Goal: Ask a question

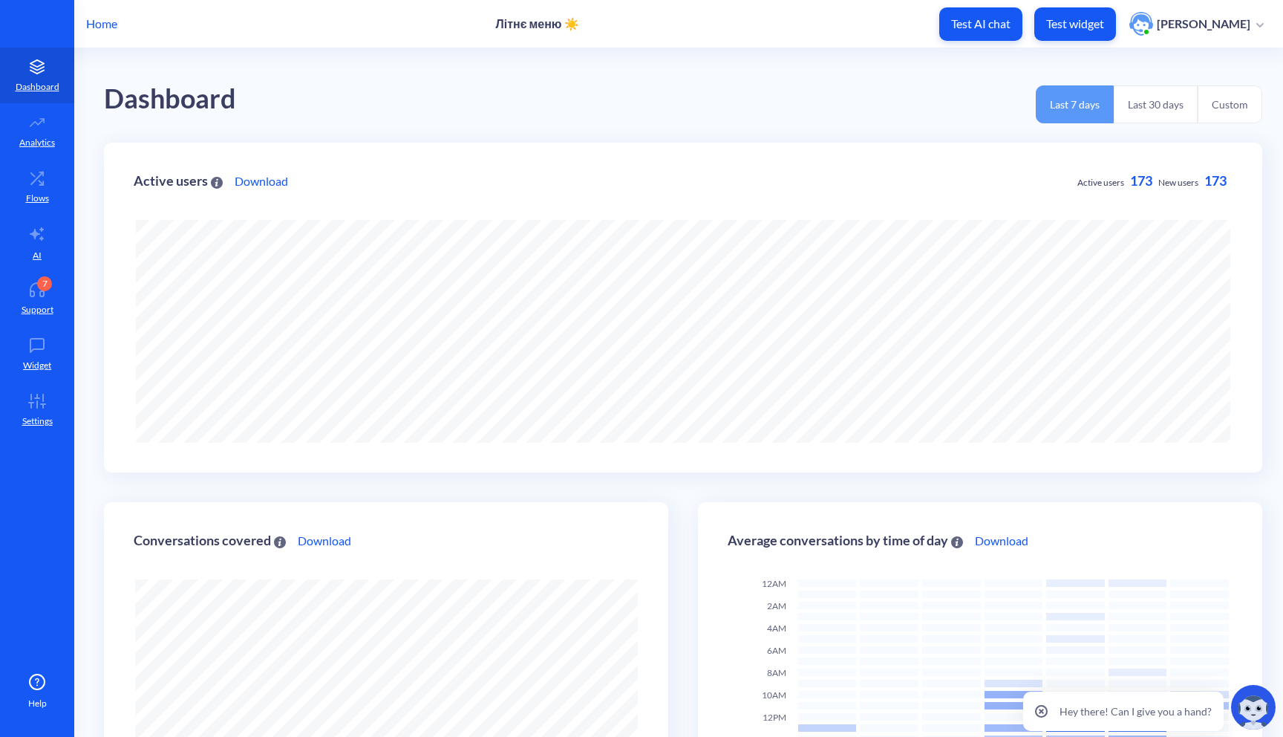
scroll to position [737, 1283]
click at [39, 180] on icon at bounding box center [41, 182] width 4 height 4
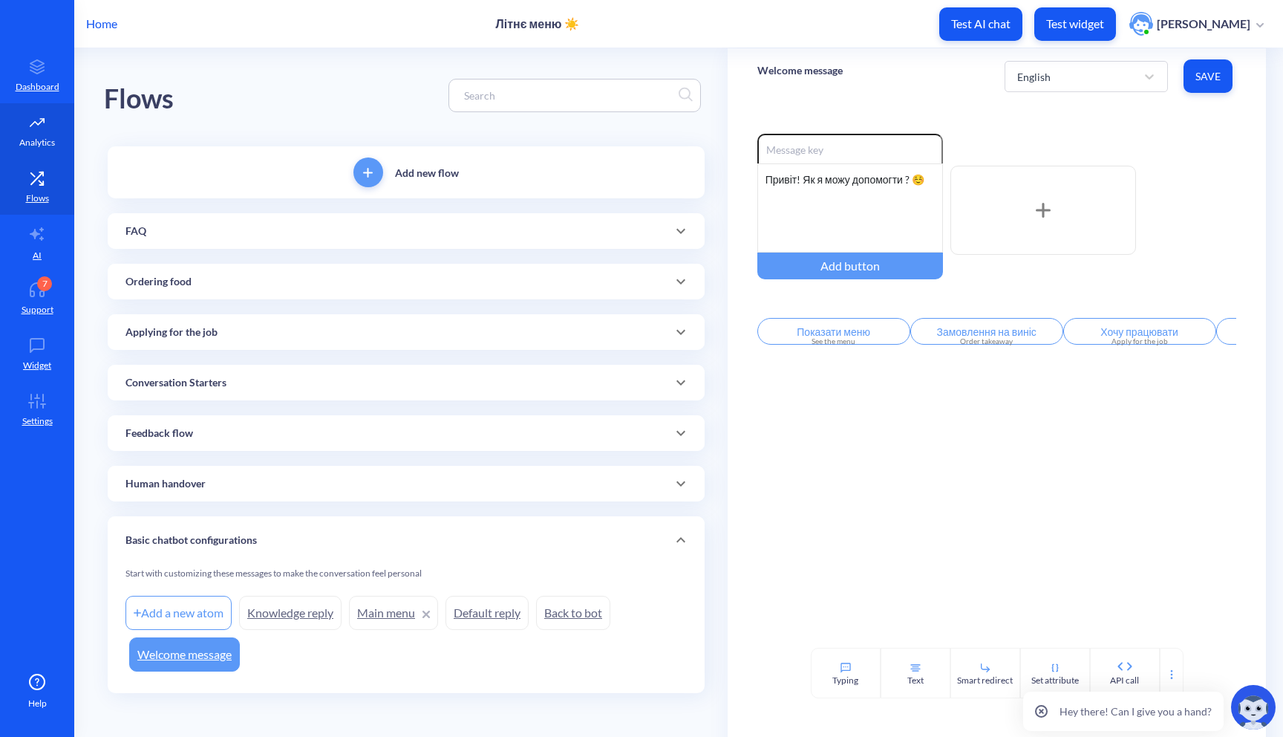
click at [38, 147] on p "Analytics" at bounding box center [37, 142] width 36 height 13
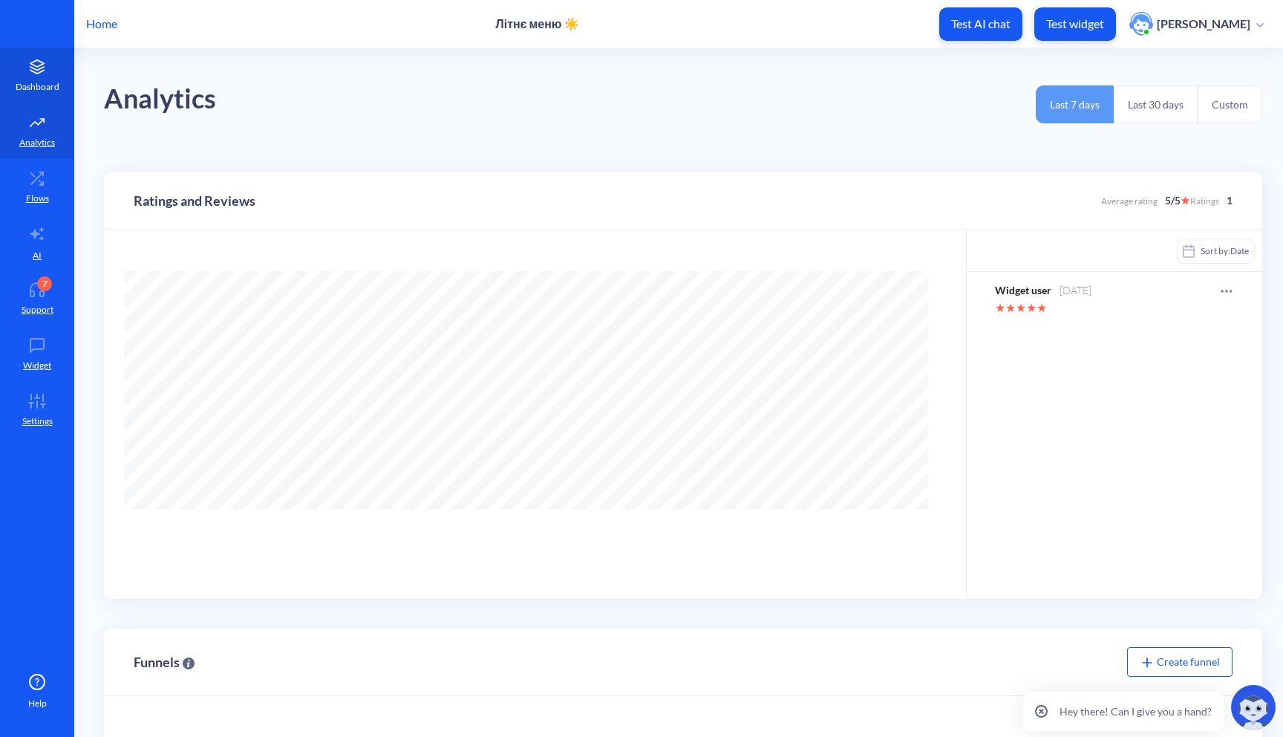
scroll to position [737, 1283]
click at [39, 76] on link "Dashboard" at bounding box center [37, 76] width 74 height 56
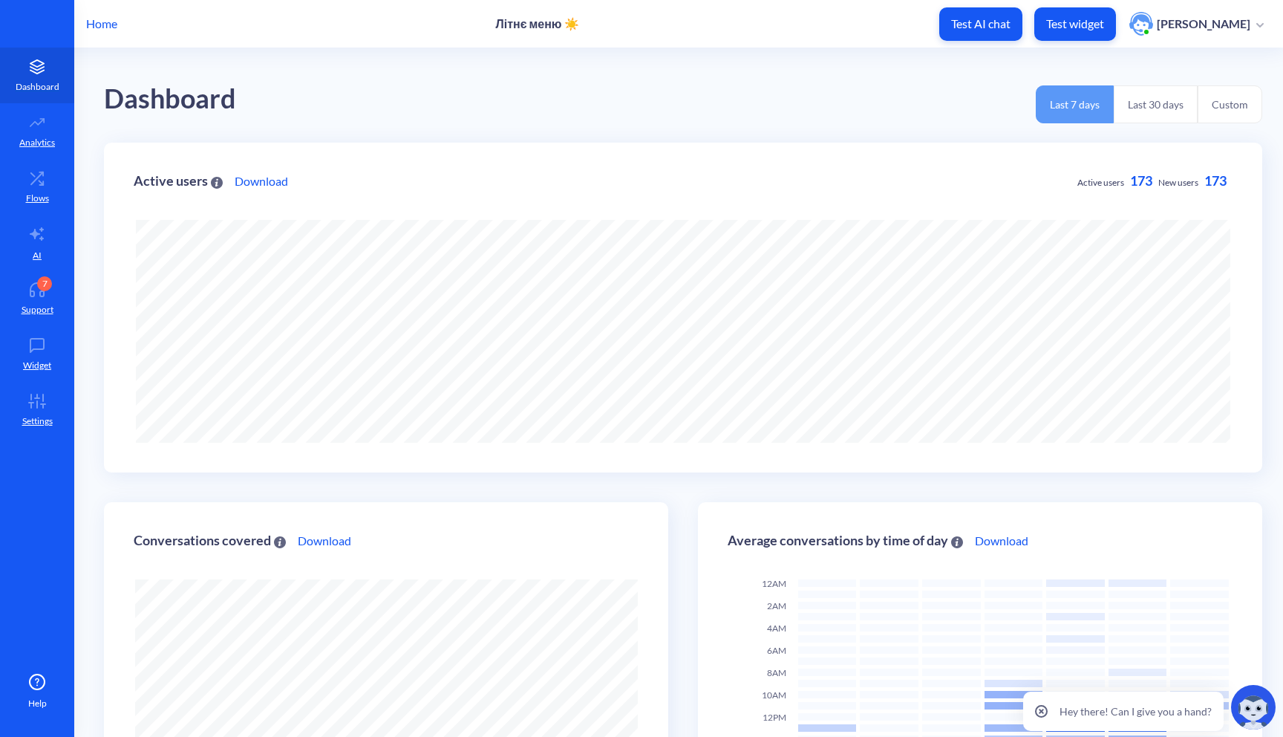
scroll to position [737, 1283]
click at [1093, 21] on p "Test widget" at bounding box center [1076, 23] width 58 height 15
click at [23, 305] on p "Support" at bounding box center [38, 309] width 32 height 13
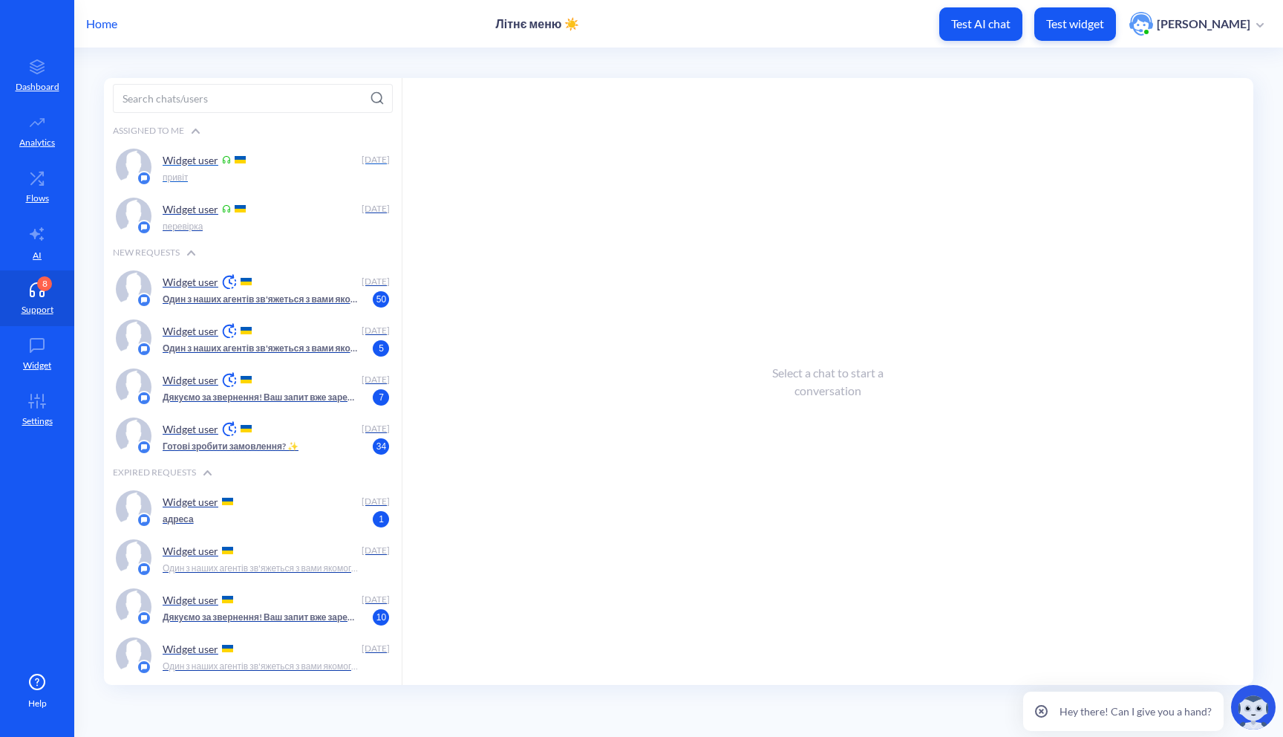
click at [282, 172] on div "привіт" at bounding box center [272, 177] width 219 height 13
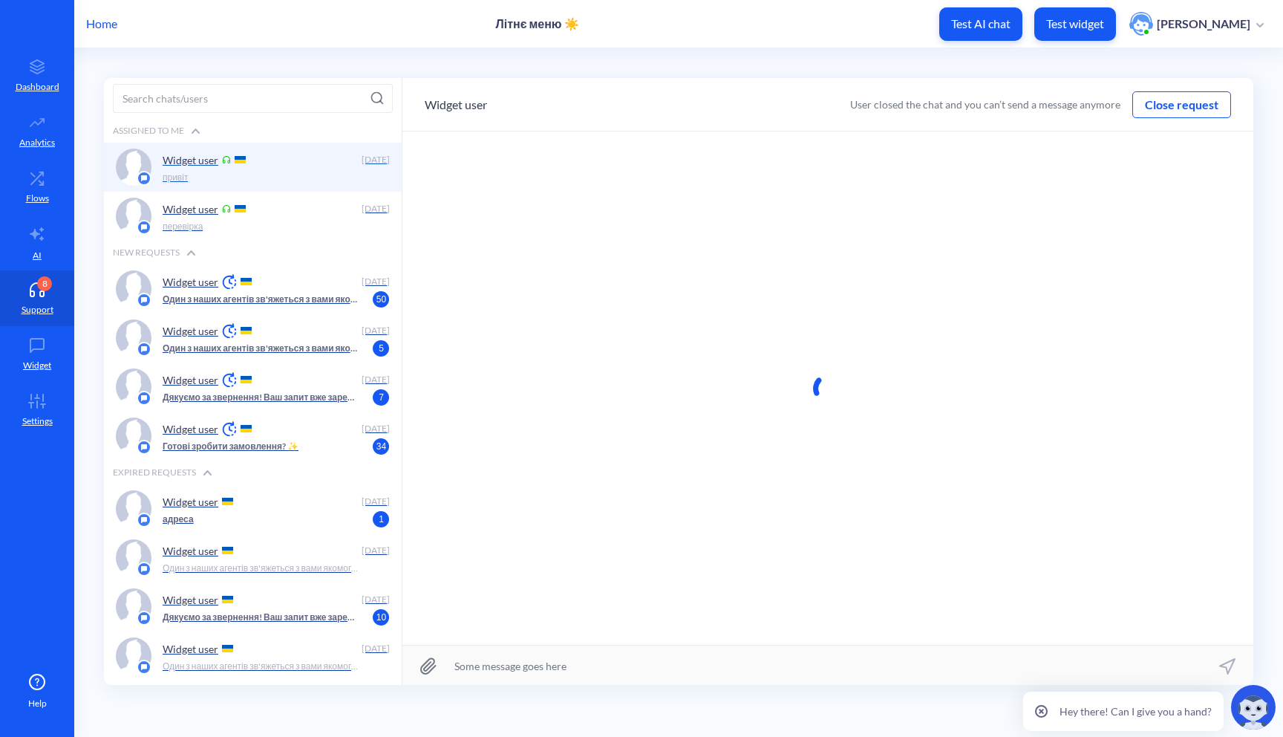
scroll to position [1, 0]
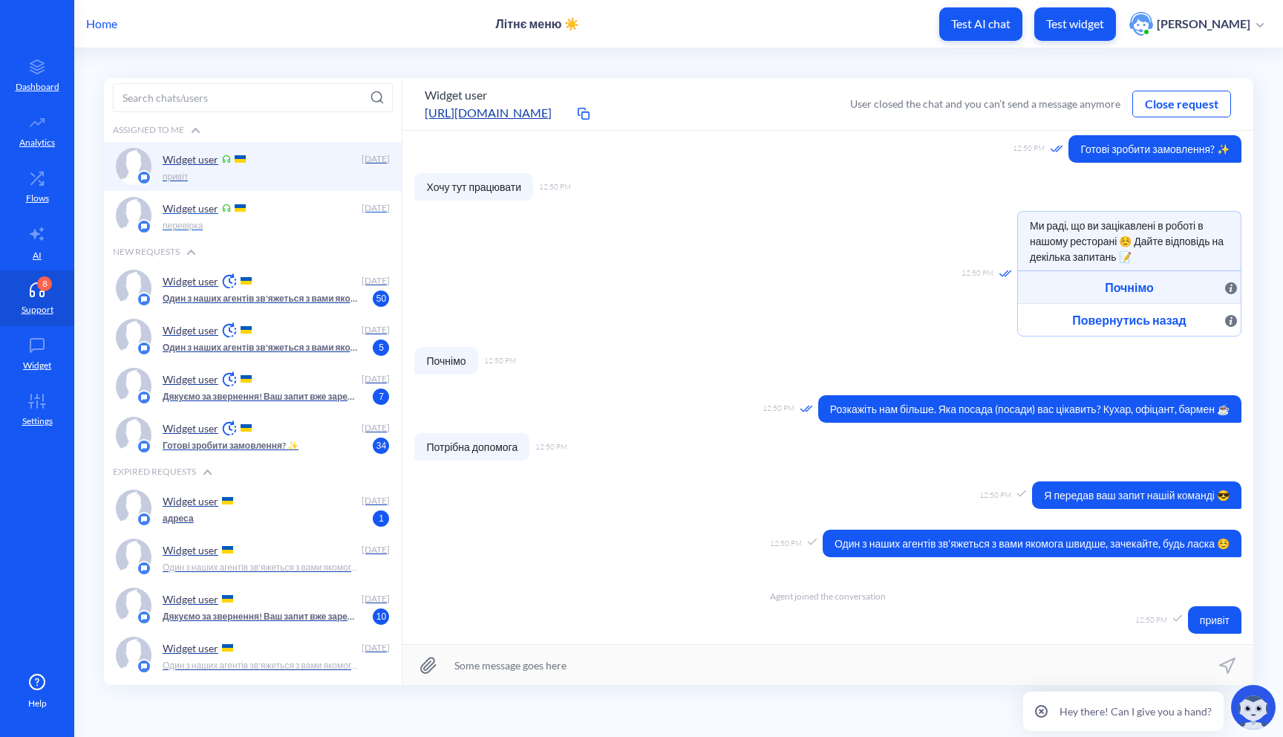
click at [270, 216] on div "Widget user" at bounding box center [260, 208] width 194 height 22
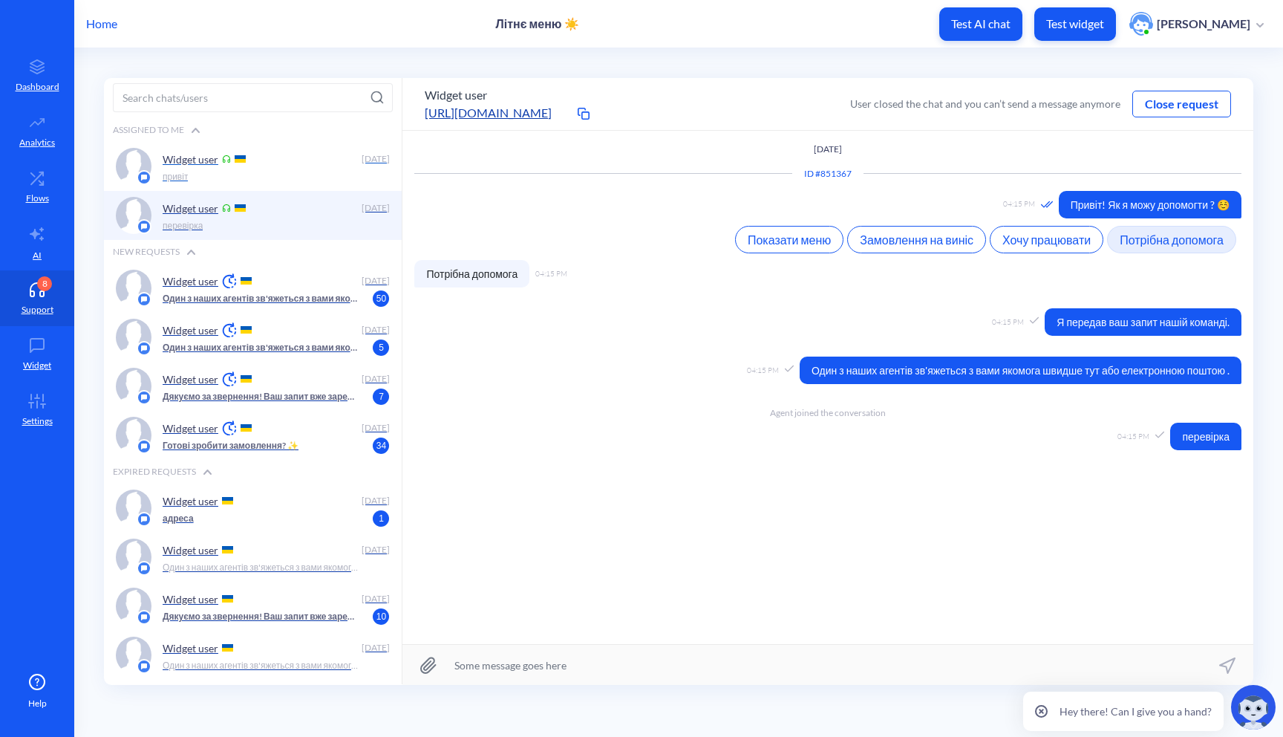
click at [296, 170] on div "привіт" at bounding box center [272, 176] width 219 height 13
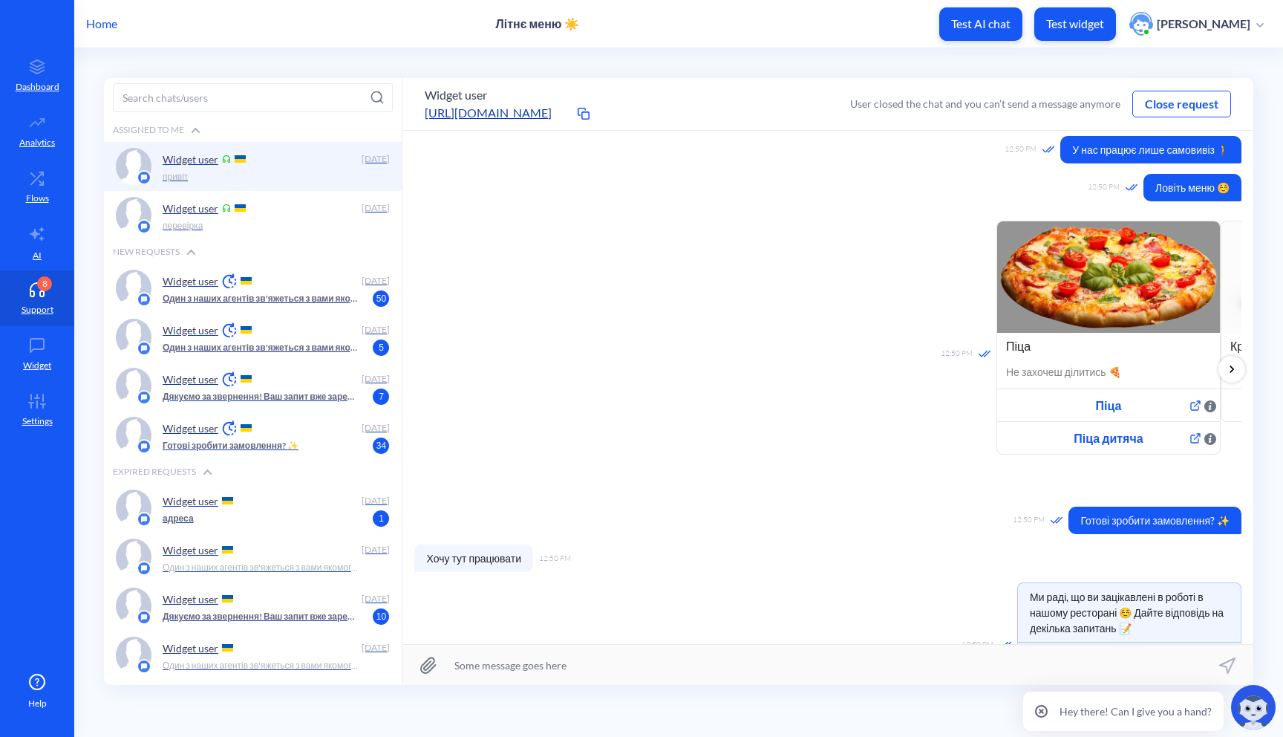
scroll to position [561, 0]
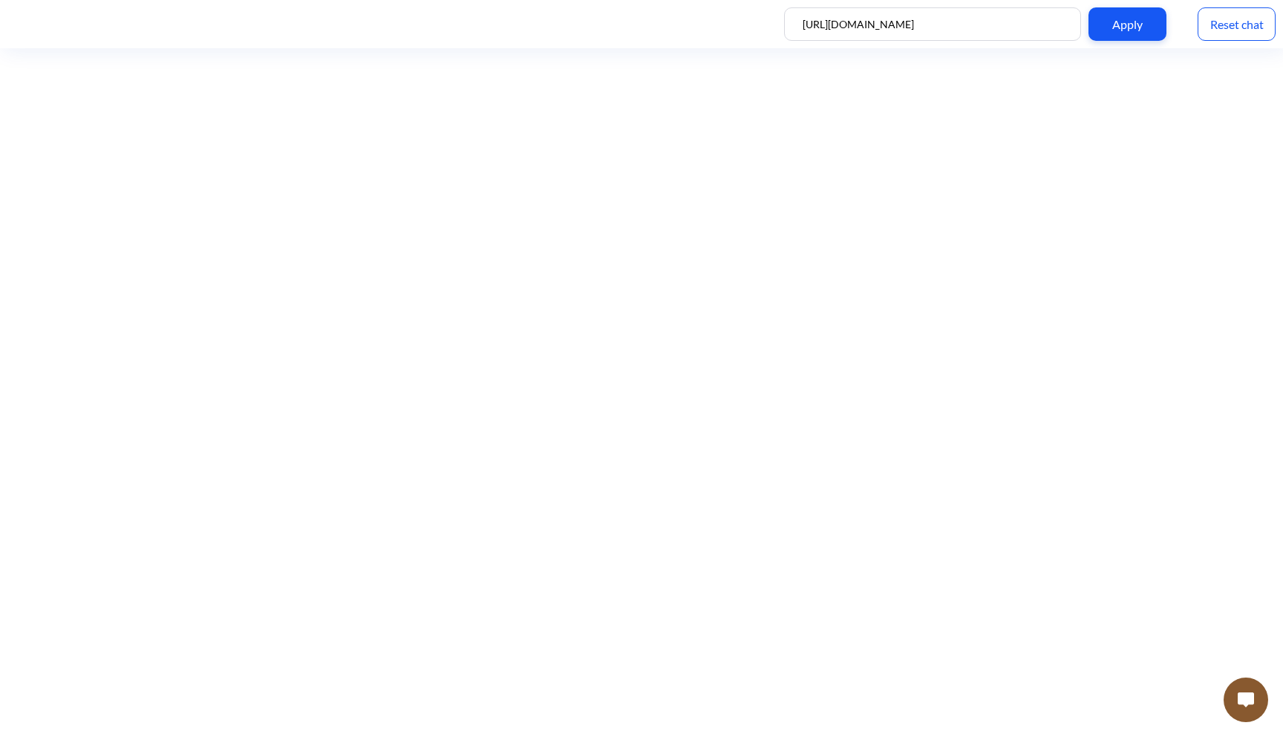
click at [1241, 702] on img at bounding box center [1246, 699] width 16 height 15
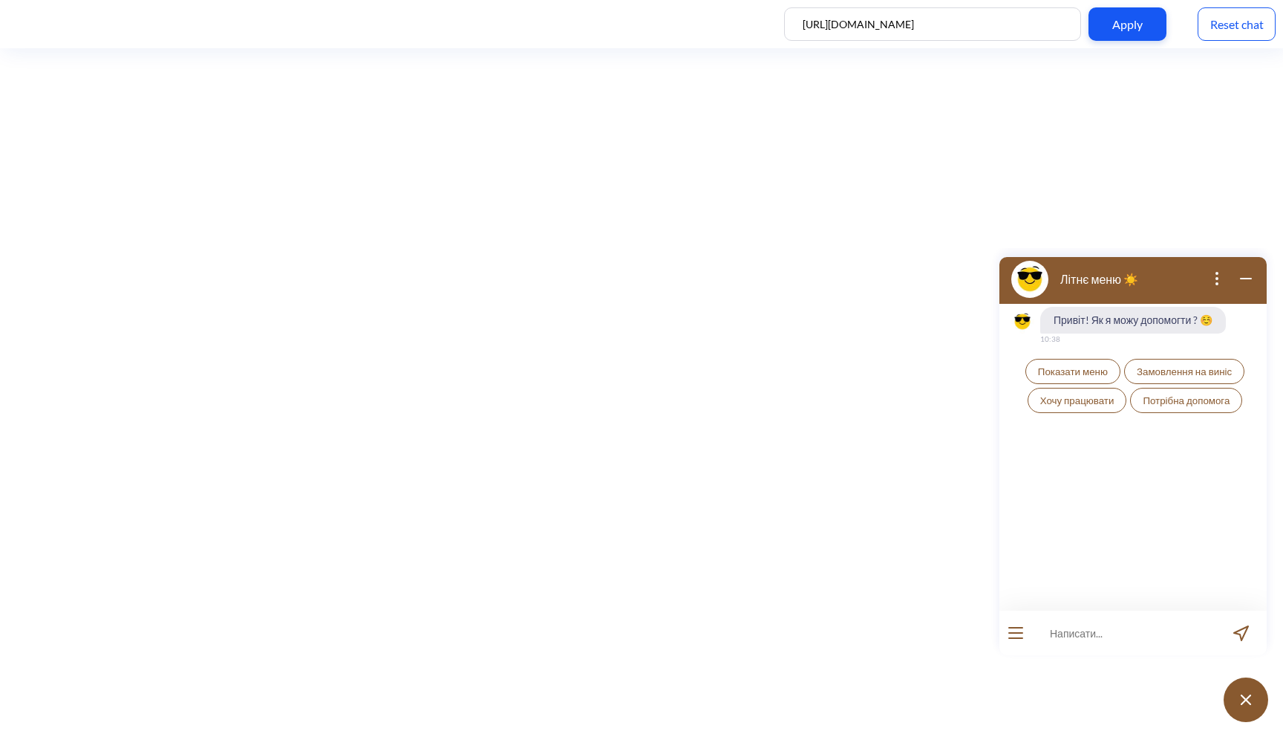
click at [1085, 379] on button "Показати меню" at bounding box center [1073, 371] width 95 height 25
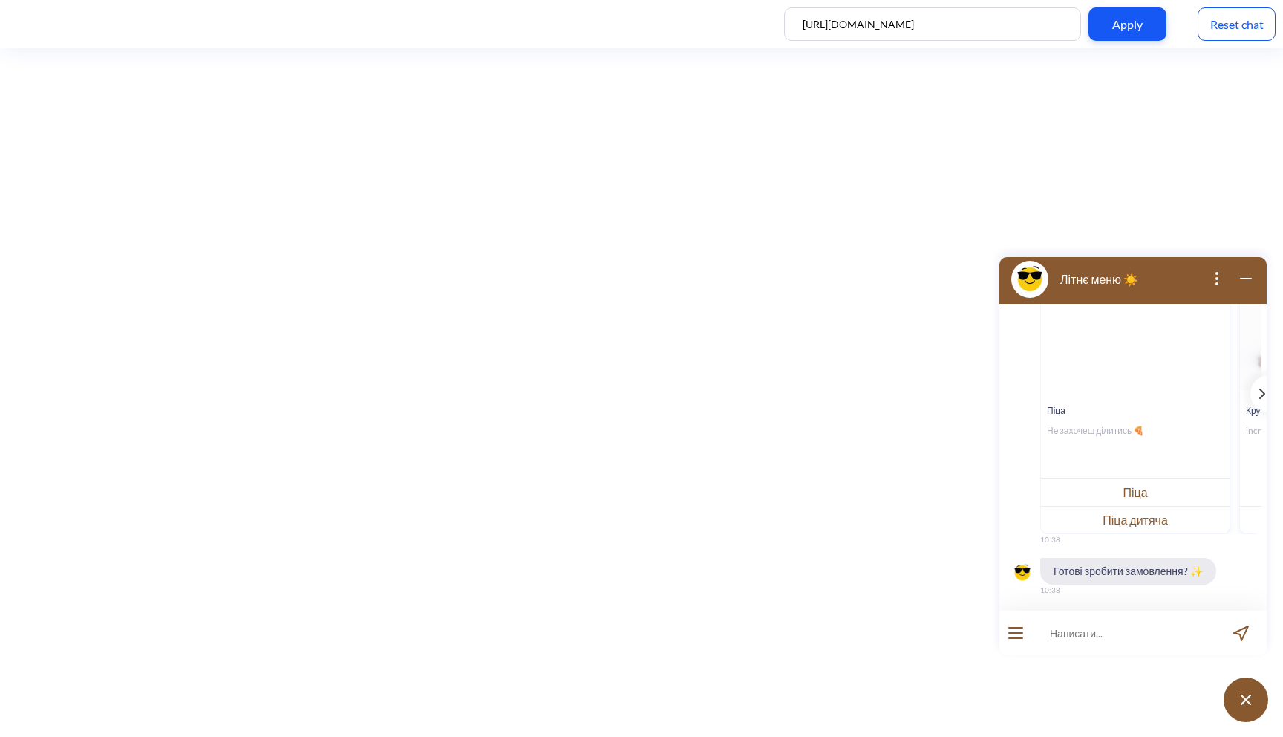
scroll to position [175, 0]
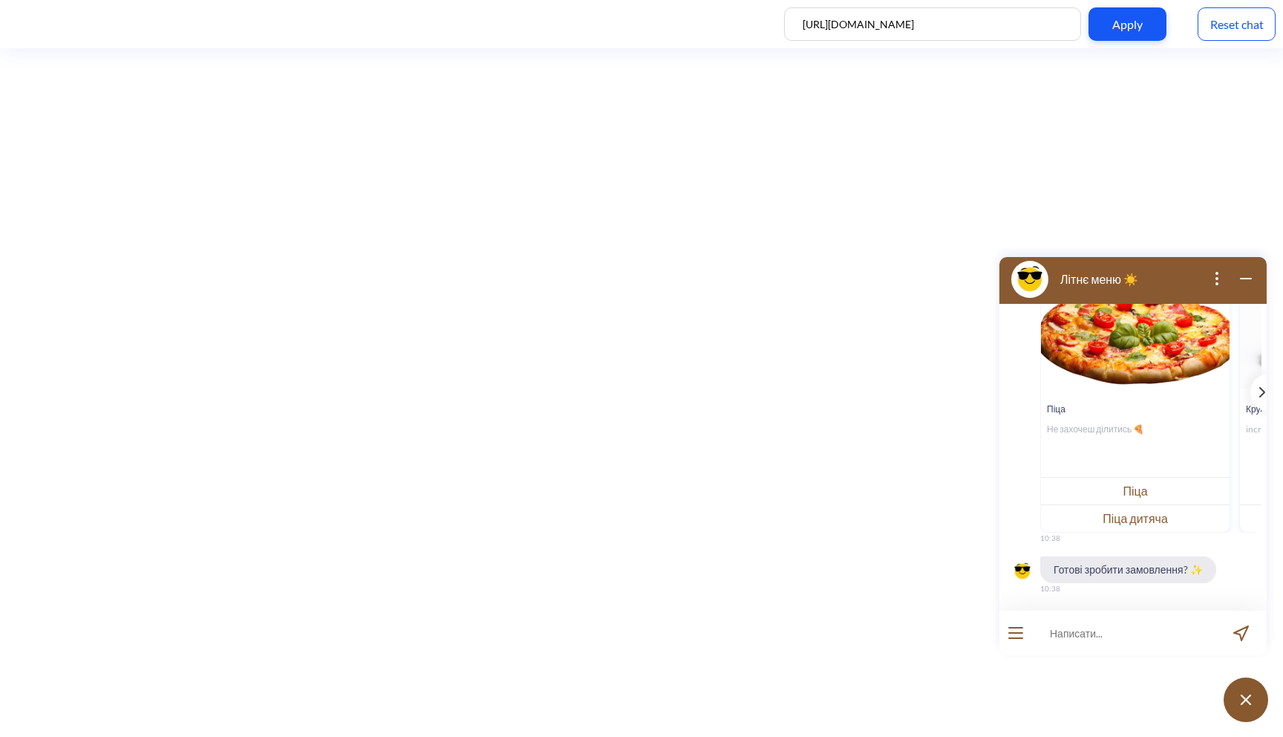
click at [1141, 482] on button "Піца" at bounding box center [1135, 490] width 189 height 27
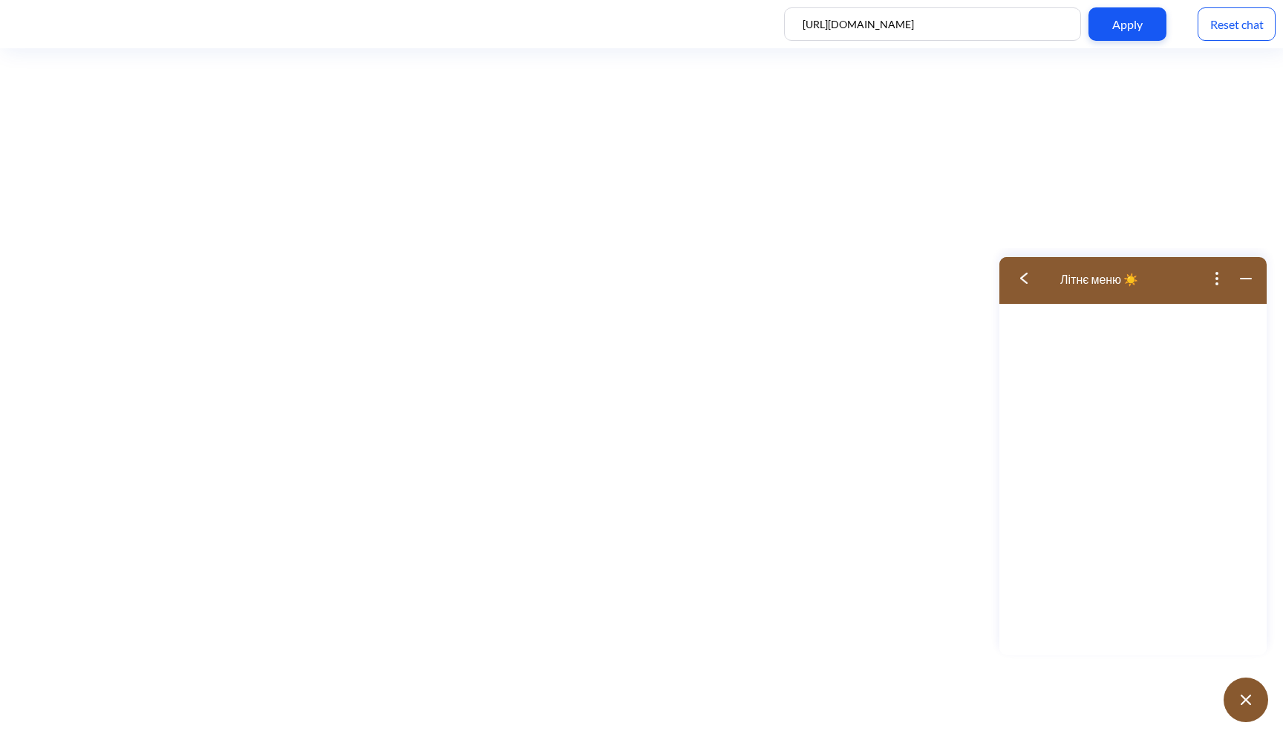
click at [1016, 284] on button at bounding box center [1029, 279] width 59 height 48
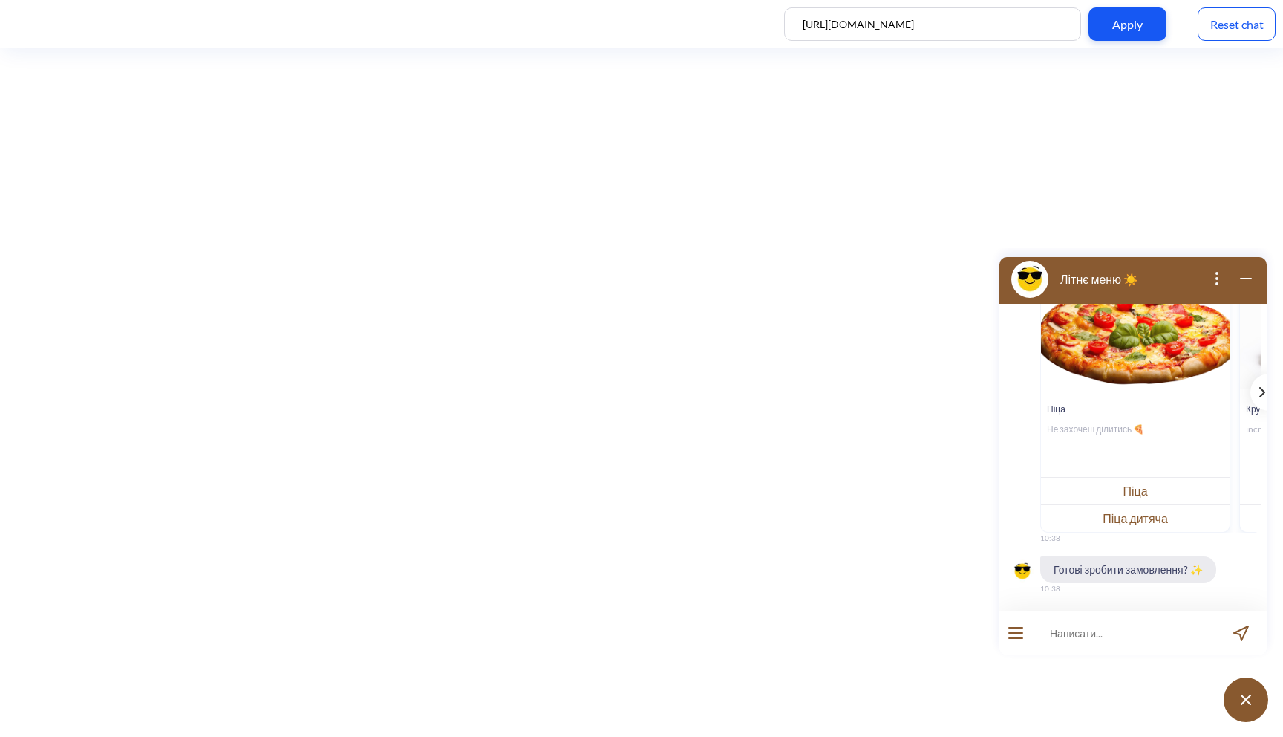
click at [1256, 382] on div "template message" at bounding box center [1260, 392] width 19 height 37
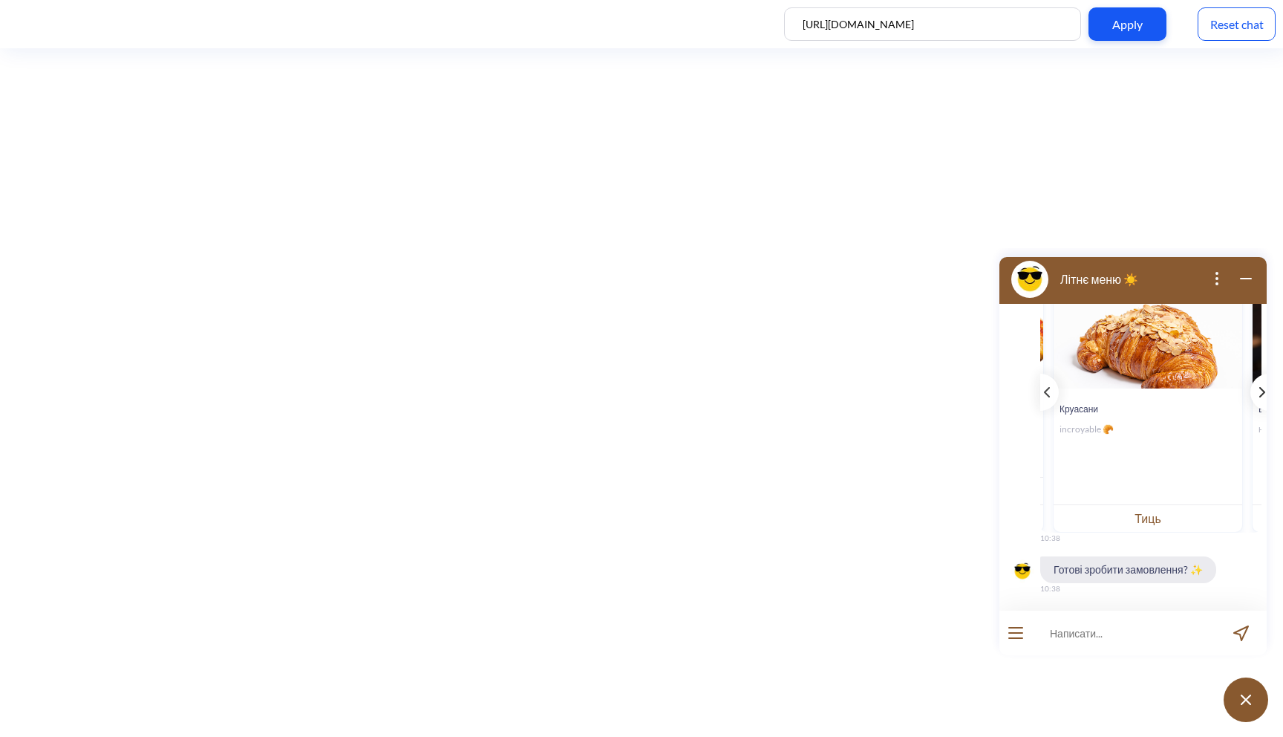
click at [1256, 382] on div "template message" at bounding box center [1260, 392] width 19 height 37
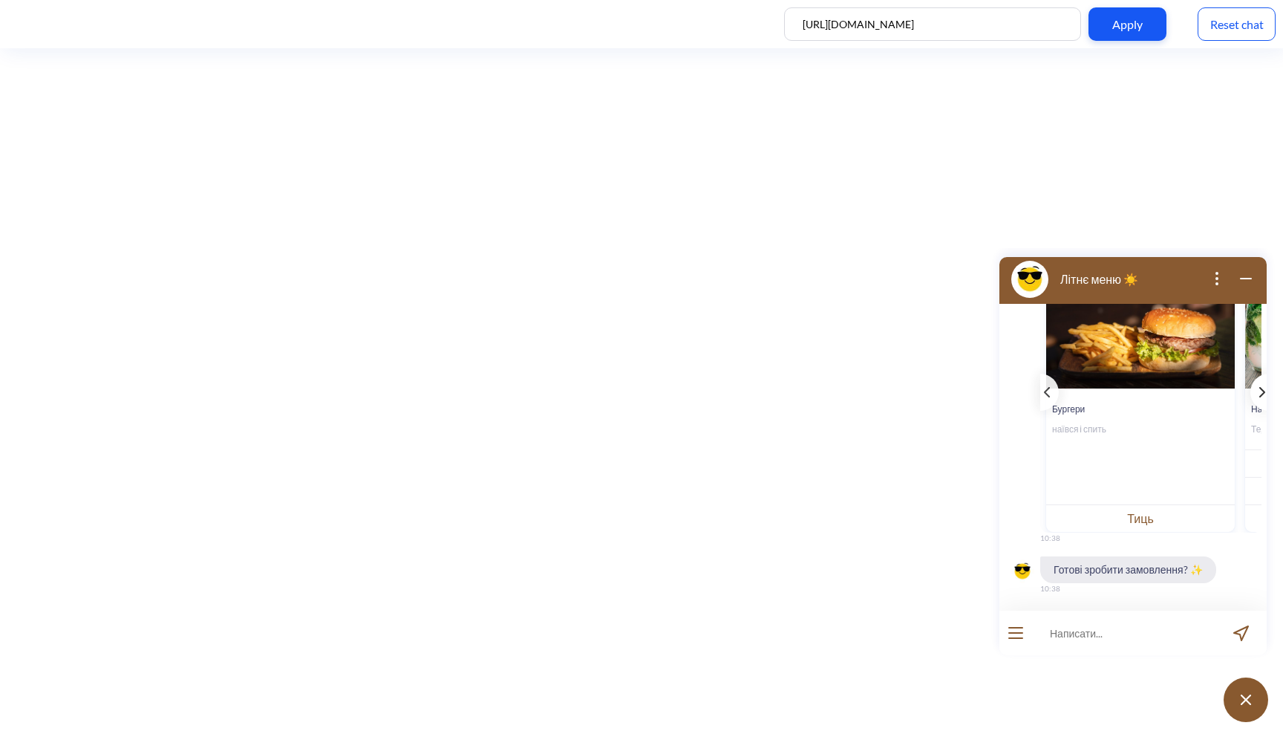
click at [1256, 382] on div "template message" at bounding box center [1260, 392] width 19 height 37
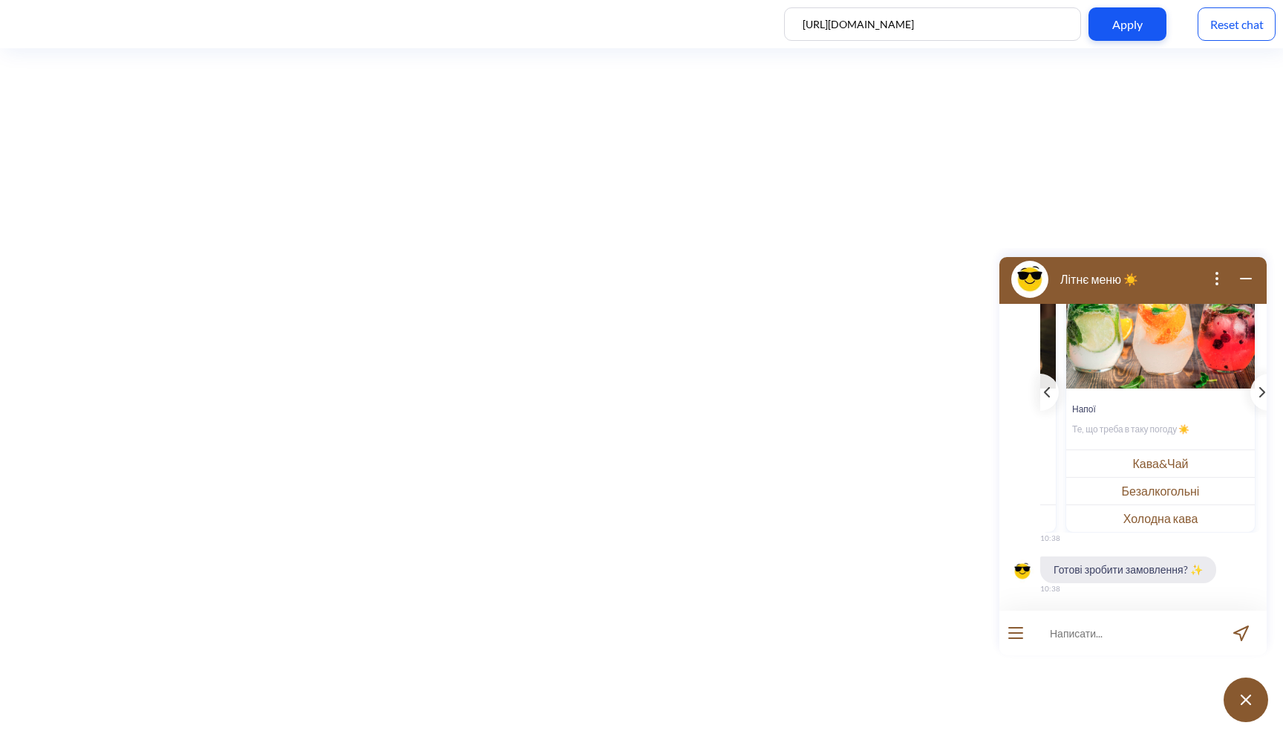
scroll to position [0, 584]
click at [1173, 470] on button "Кава&Чай" at bounding box center [1158, 462] width 189 height 27
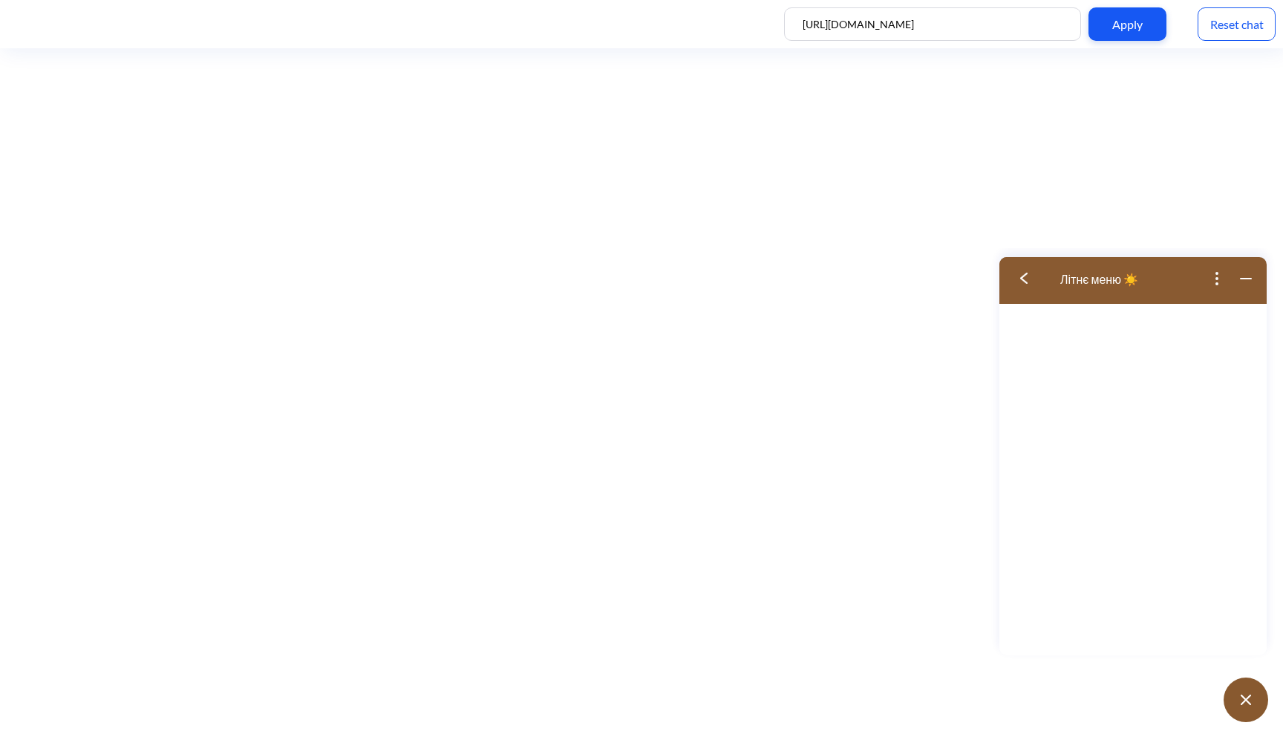
click at [1027, 279] on img at bounding box center [1024, 278] width 7 height 11
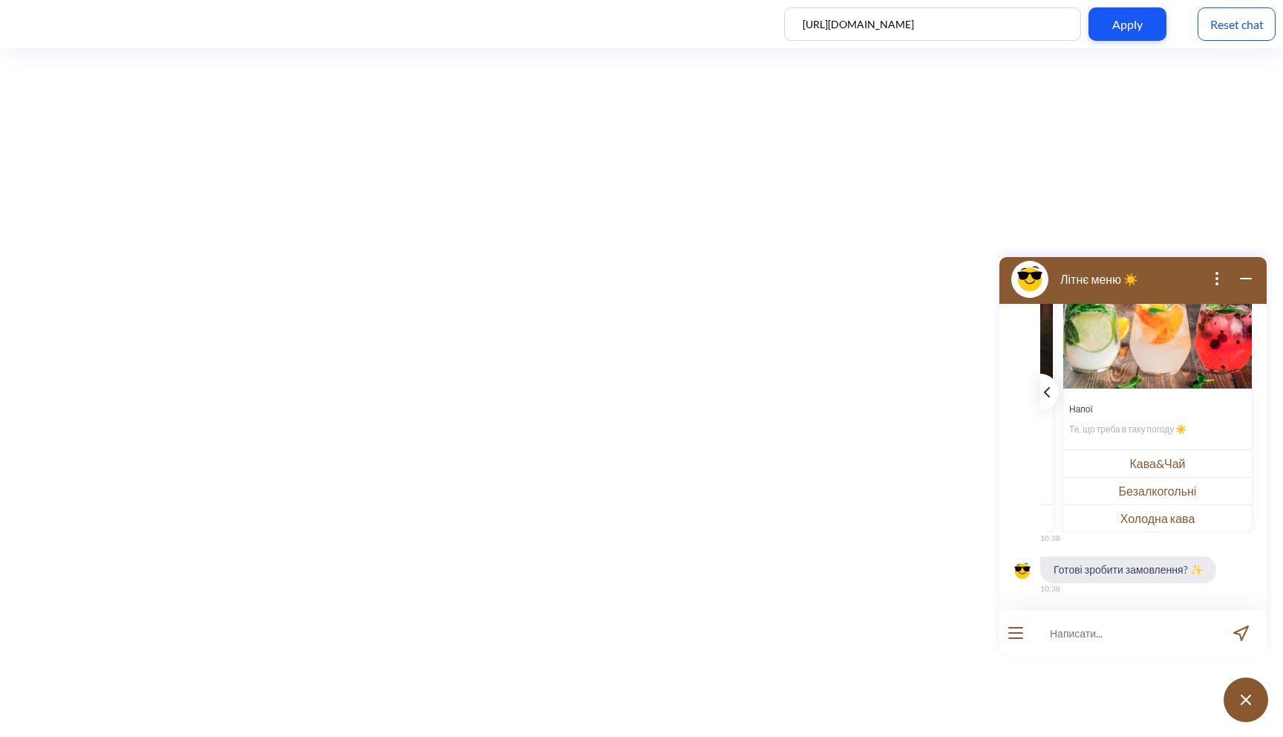
click at [1044, 394] on icon "template message" at bounding box center [1047, 392] width 6 height 10
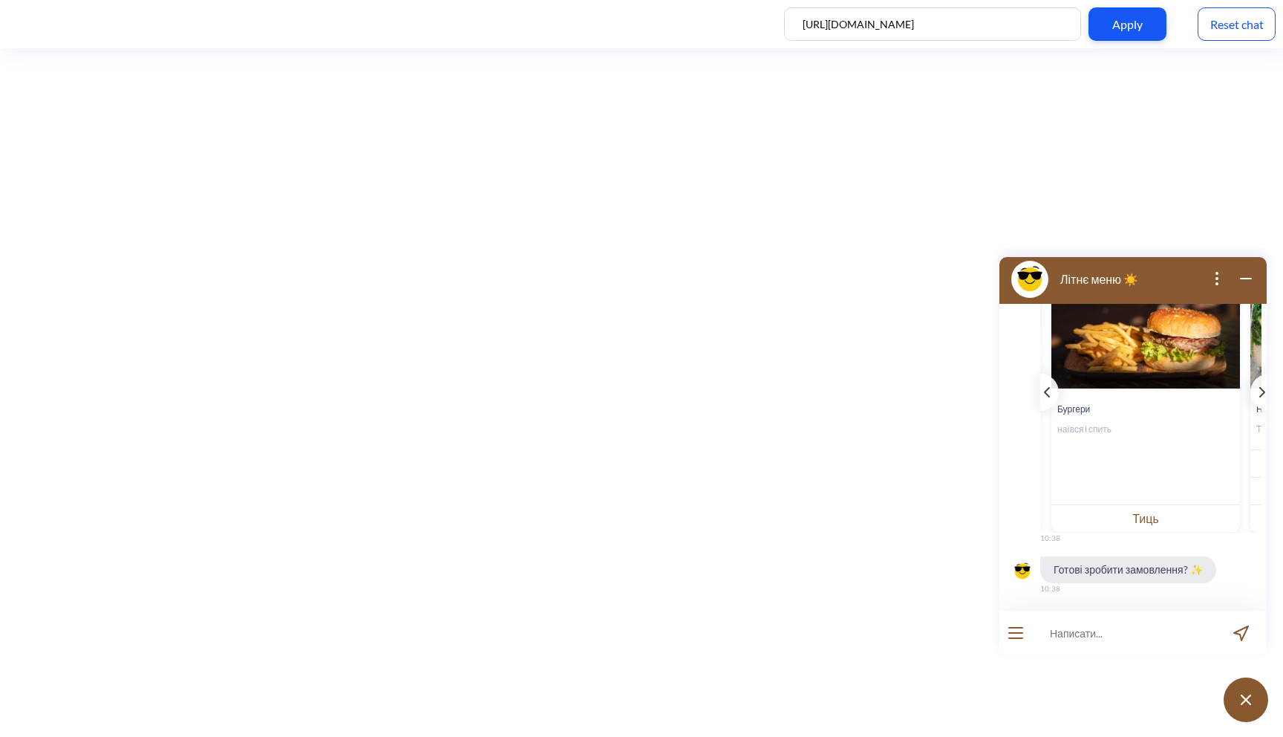
scroll to position [0, 386]
click at [1151, 514] on button "Тиць" at bounding box center [1147, 517] width 189 height 27
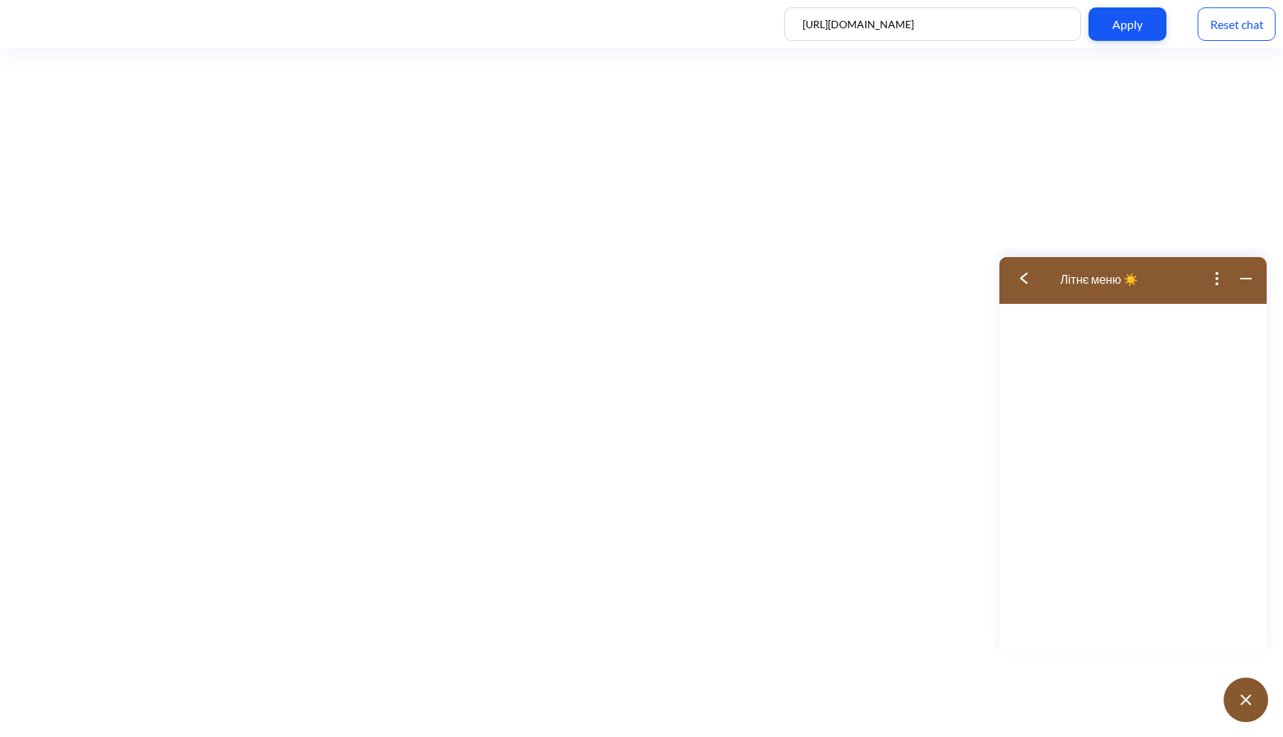
click at [1021, 278] on img at bounding box center [1024, 278] width 7 height 11
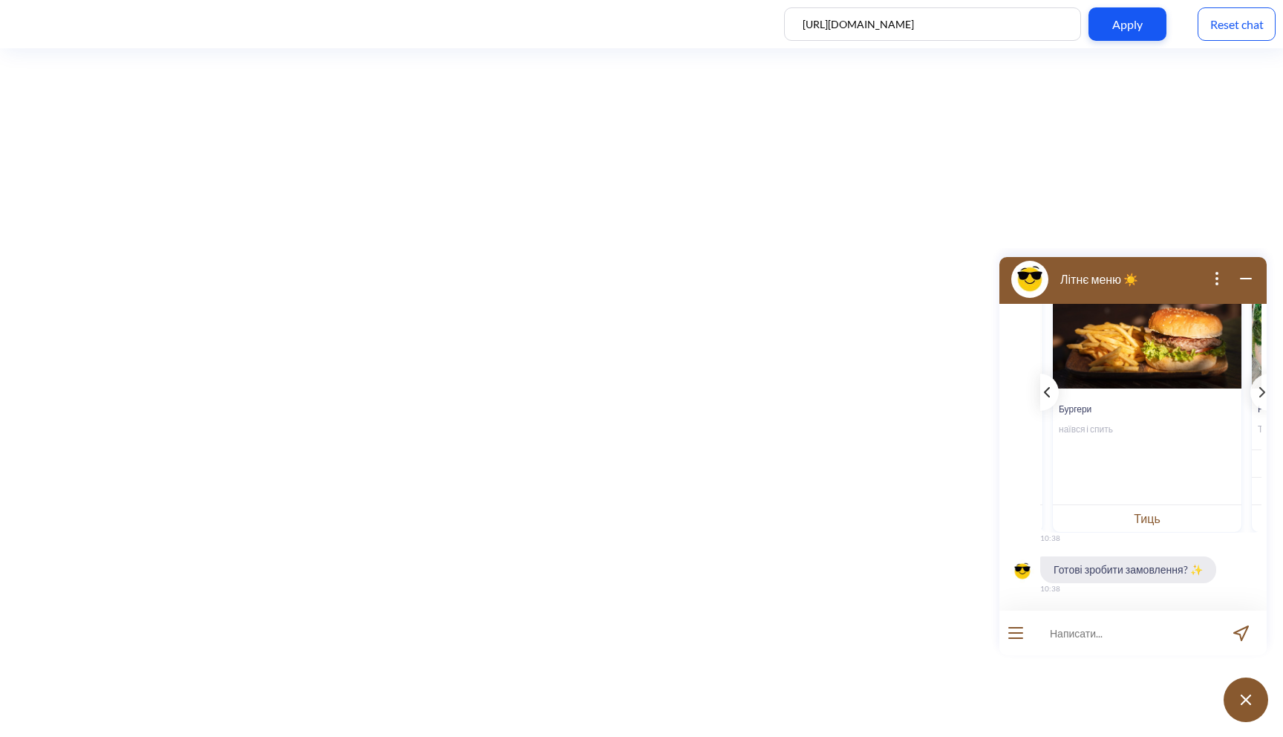
click at [1056, 397] on div "template message" at bounding box center [1050, 392] width 19 height 37
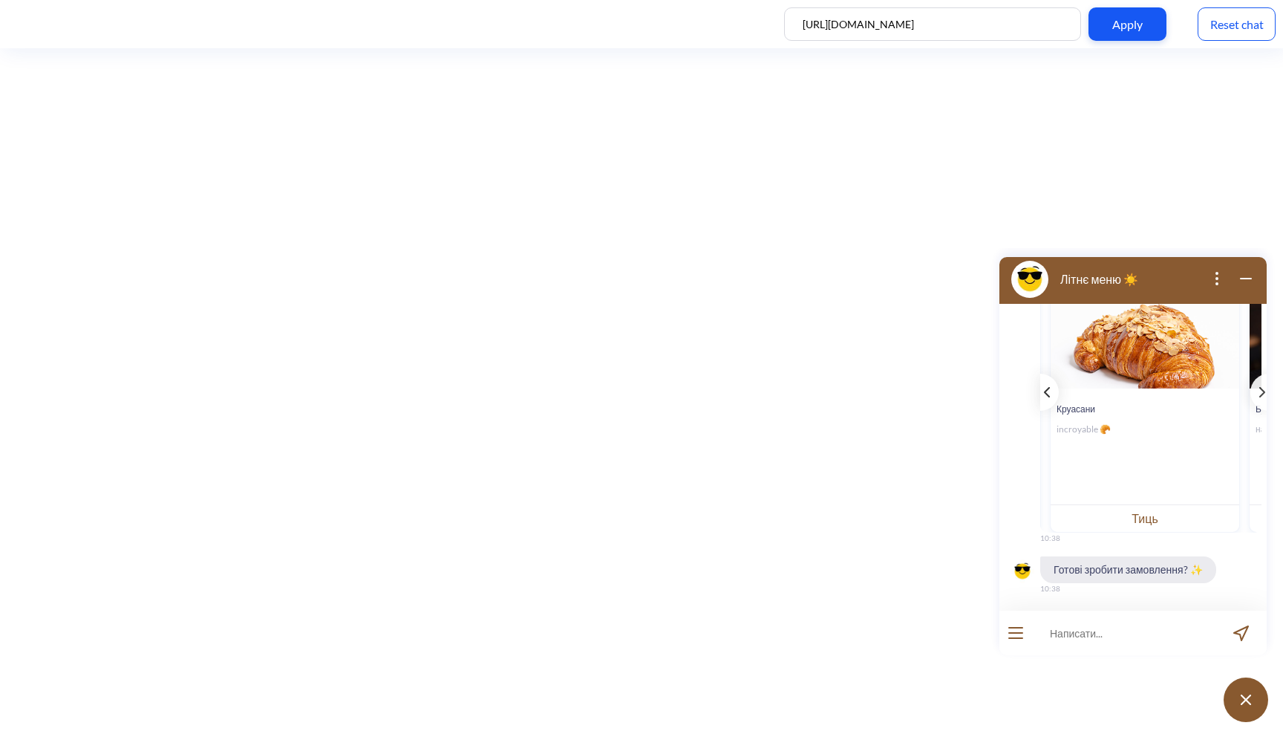
click at [1056, 397] on div "template message" at bounding box center [1050, 392] width 19 height 37
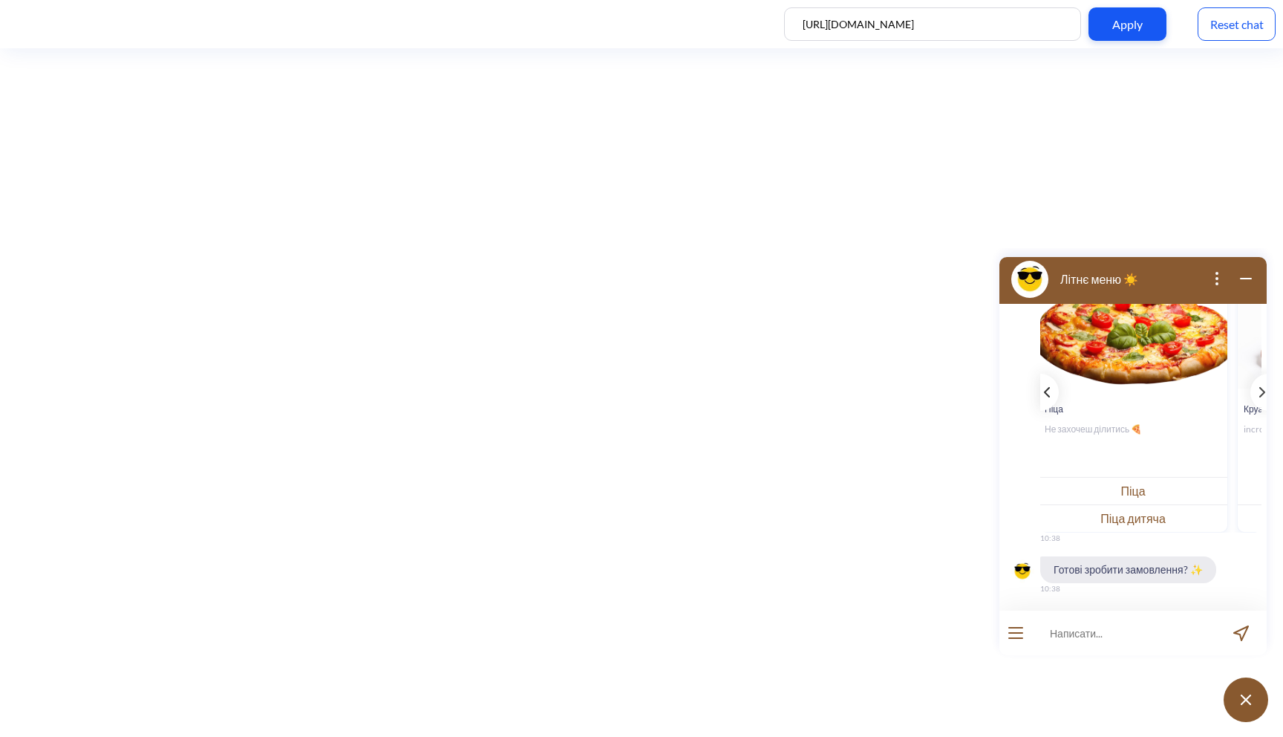
scroll to position [0, 0]
click at [1056, 397] on div "Піца Не захочеш ділитись 🍕" at bounding box center [1135, 418] width 189 height 61
click at [1084, 624] on input at bounding box center [1123, 633] width 183 height 45
click at [1174, 487] on button "Піца" at bounding box center [1135, 490] width 189 height 27
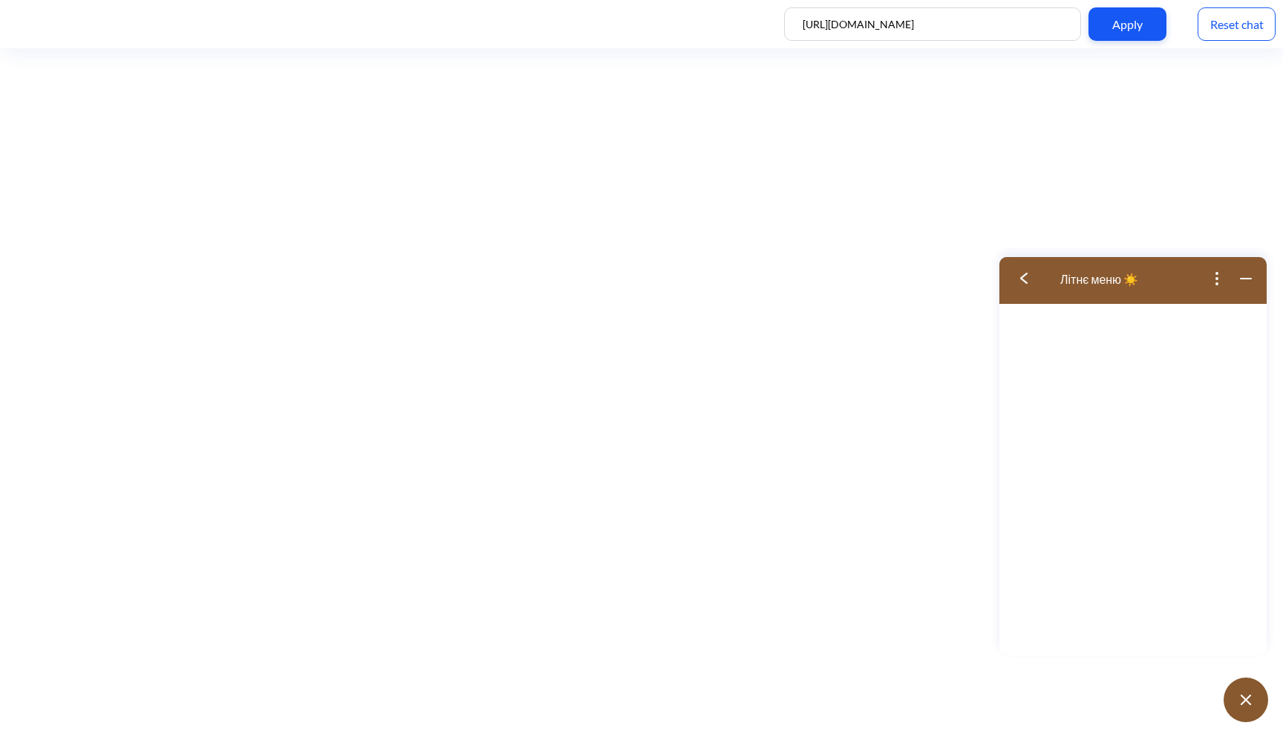
click at [1022, 275] on img at bounding box center [1024, 278] width 7 height 11
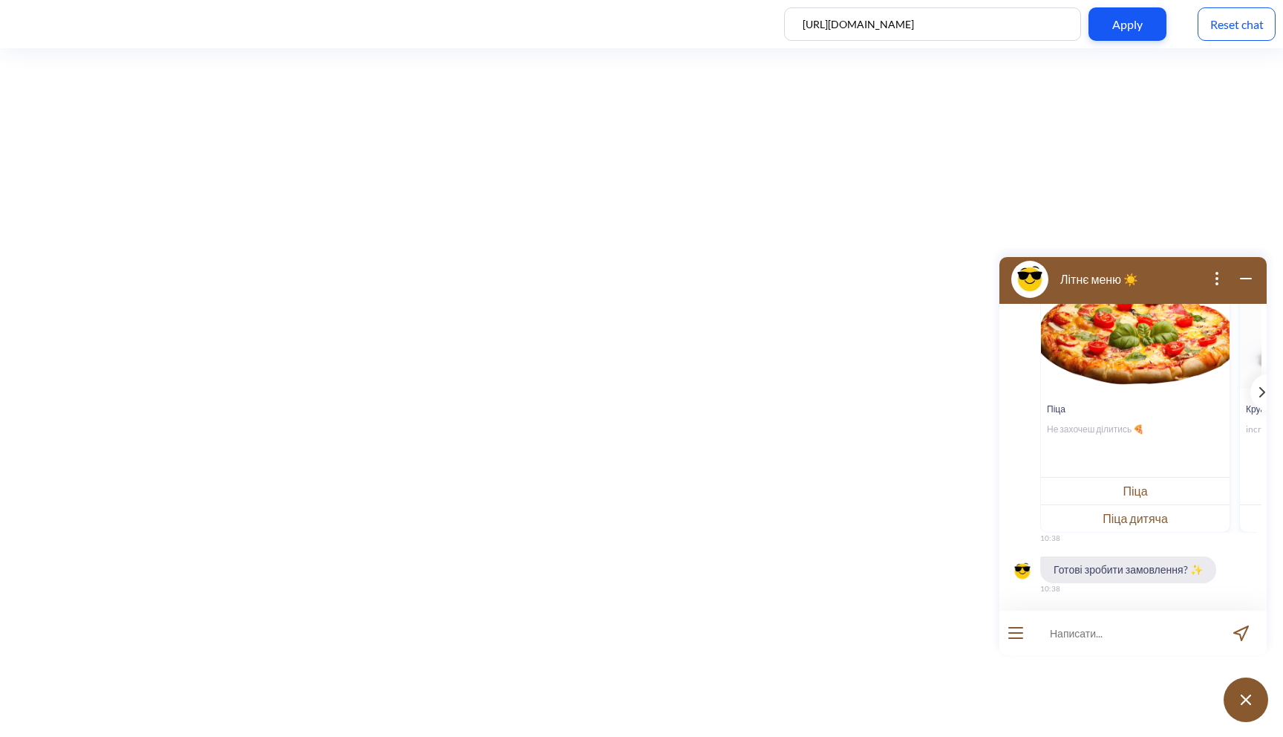
click at [1100, 631] on input at bounding box center [1123, 633] width 183 height 45
type input "["
type input "х"
type input "Хочу цезар"
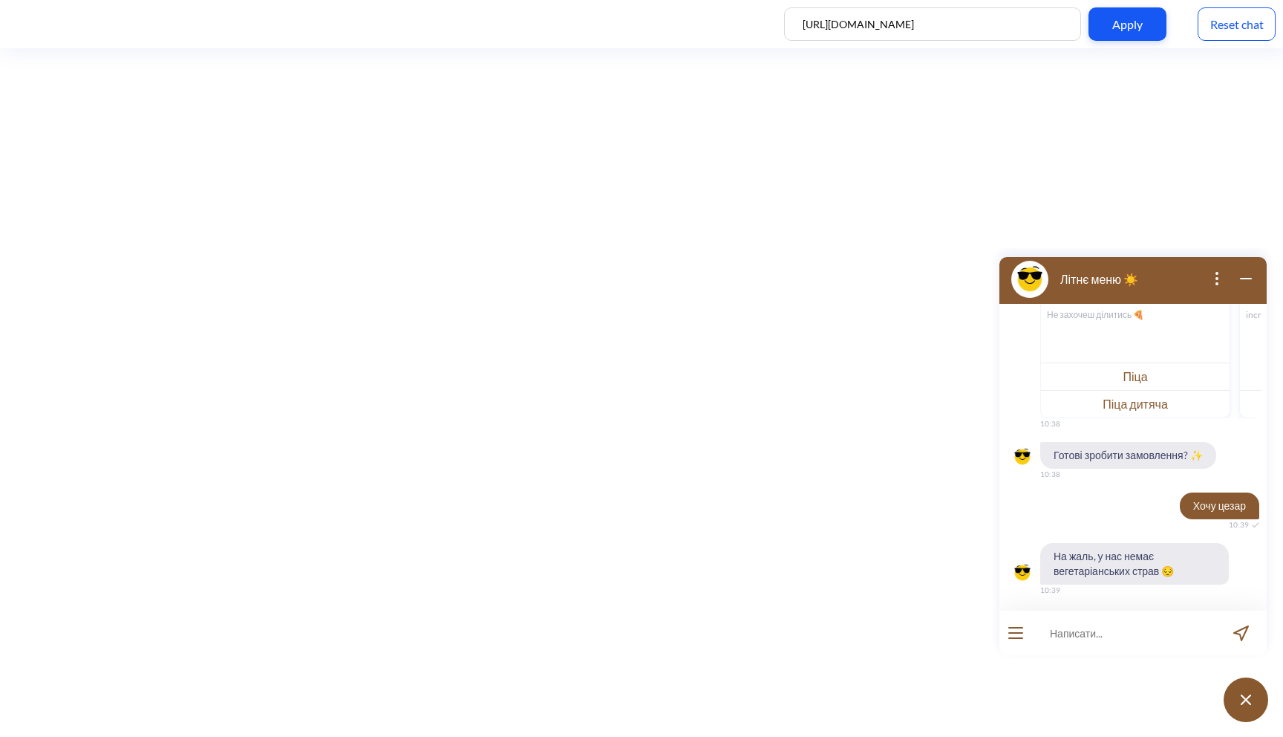
scroll to position [290, 0]
type input "хочу піцу цезар"
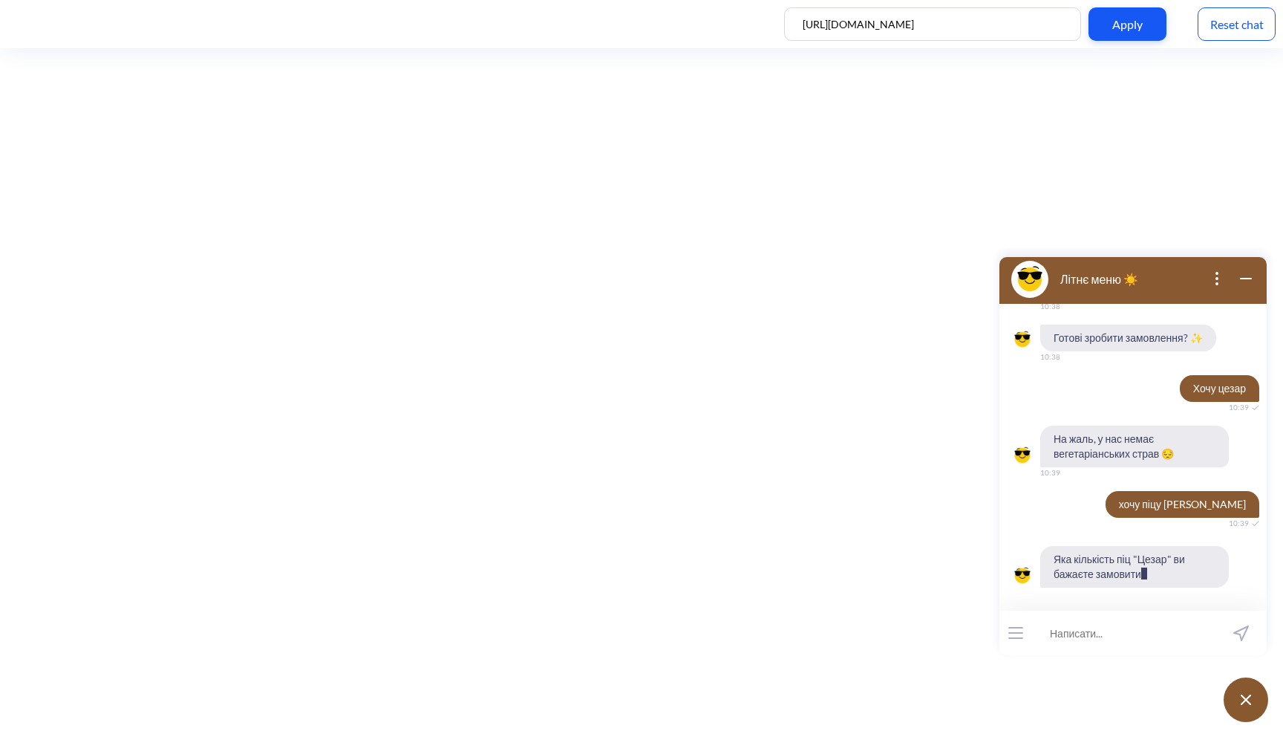
scroll to position [421, 0]
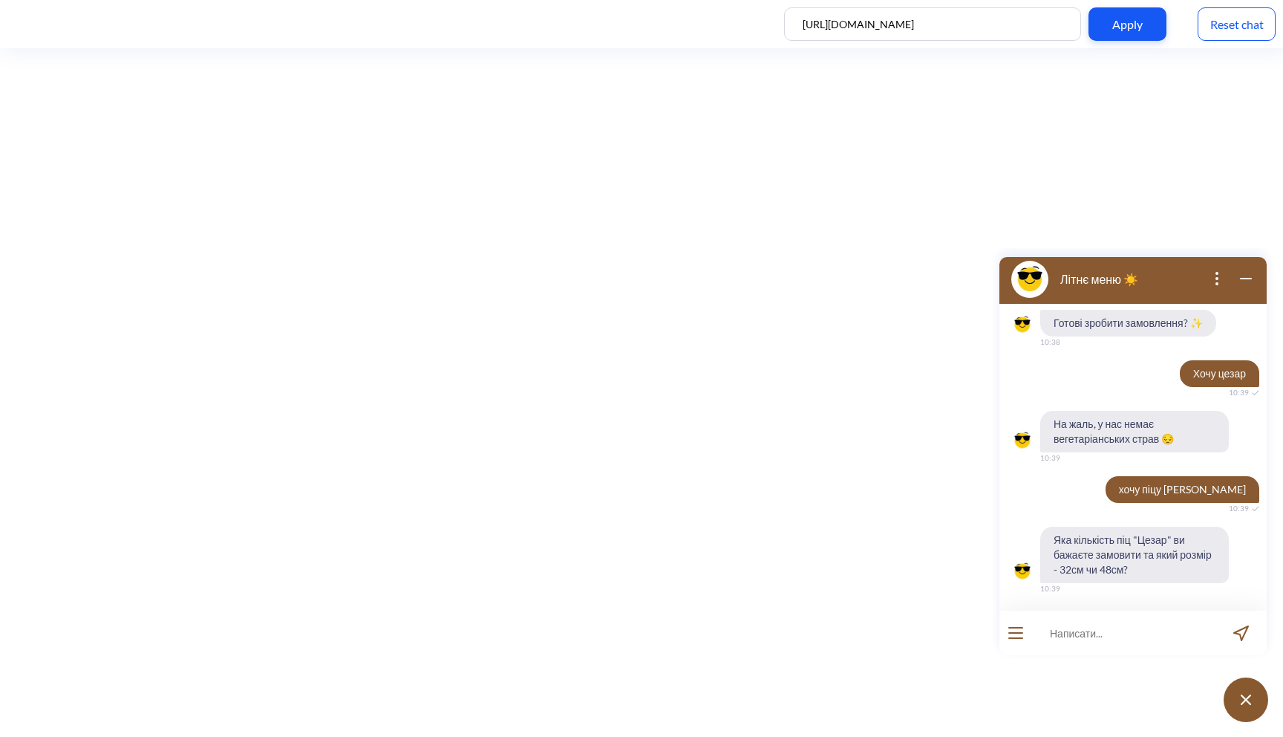
click at [1093, 631] on input at bounding box center [1123, 633] width 183 height 45
type input "32 см 2 піци"
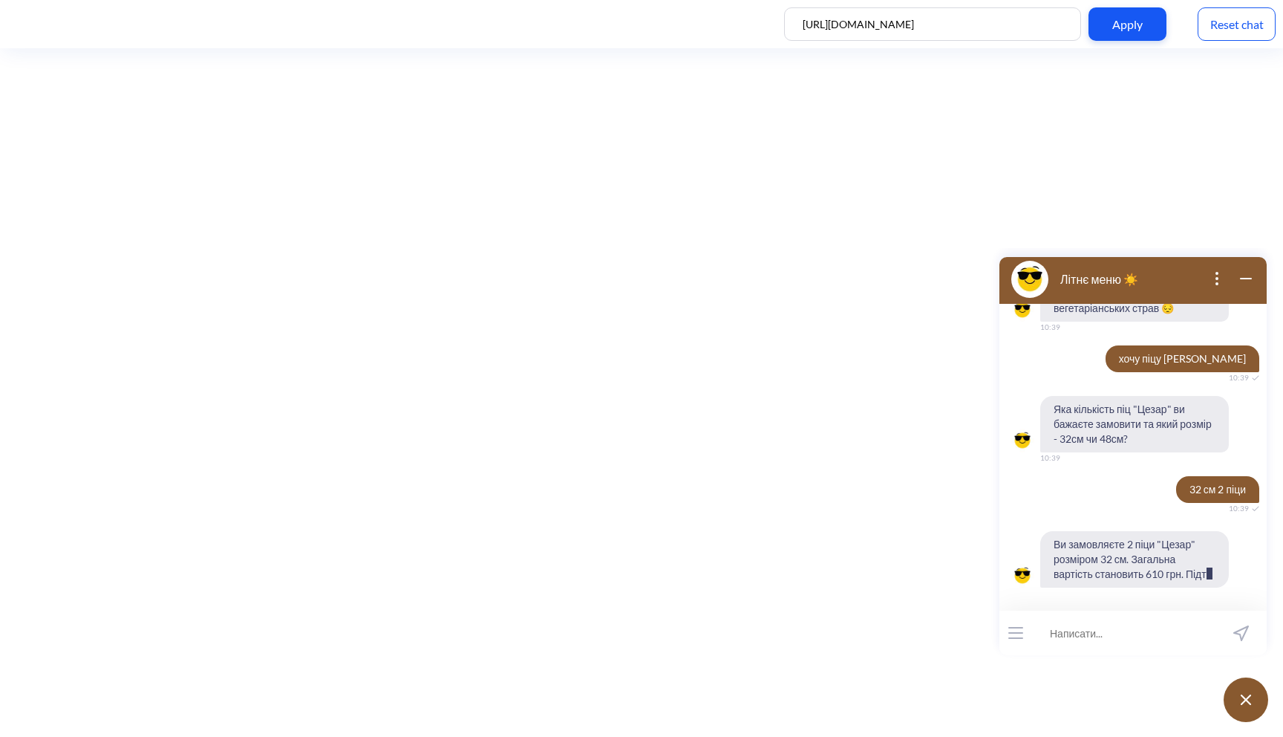
scroll to position [567, 0]
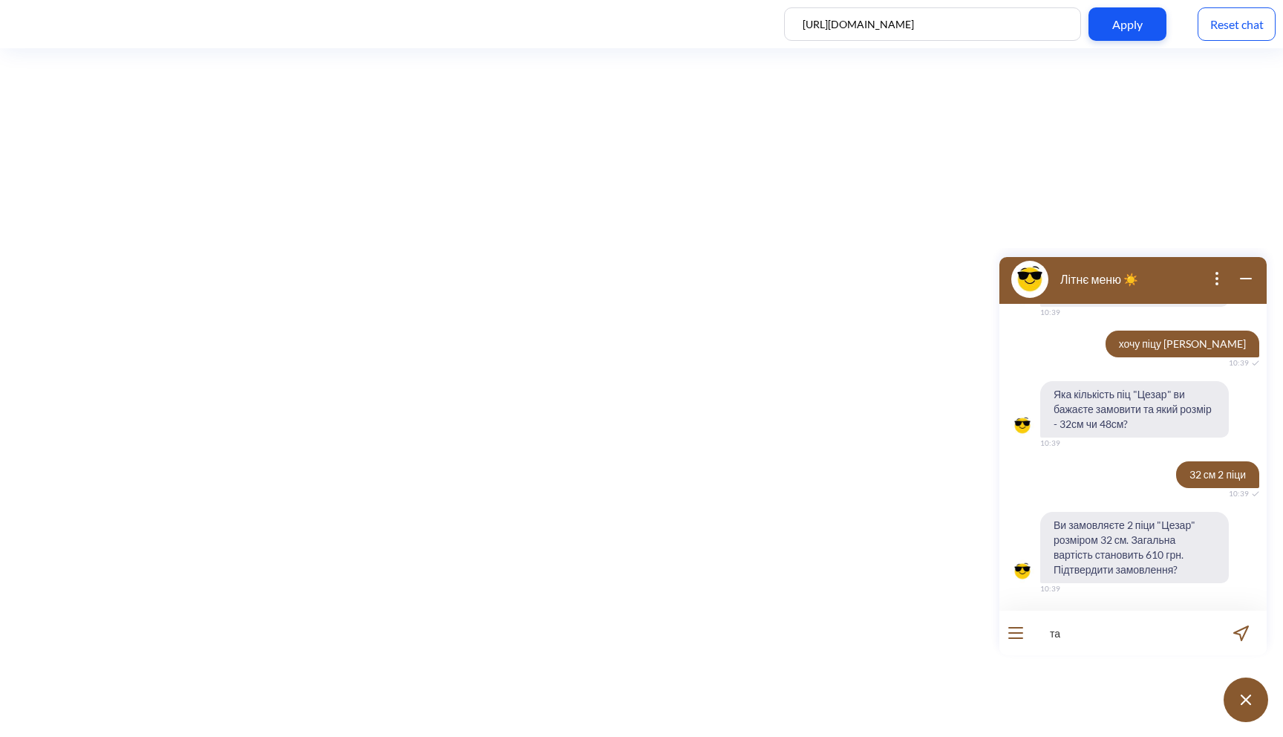
type input "так"
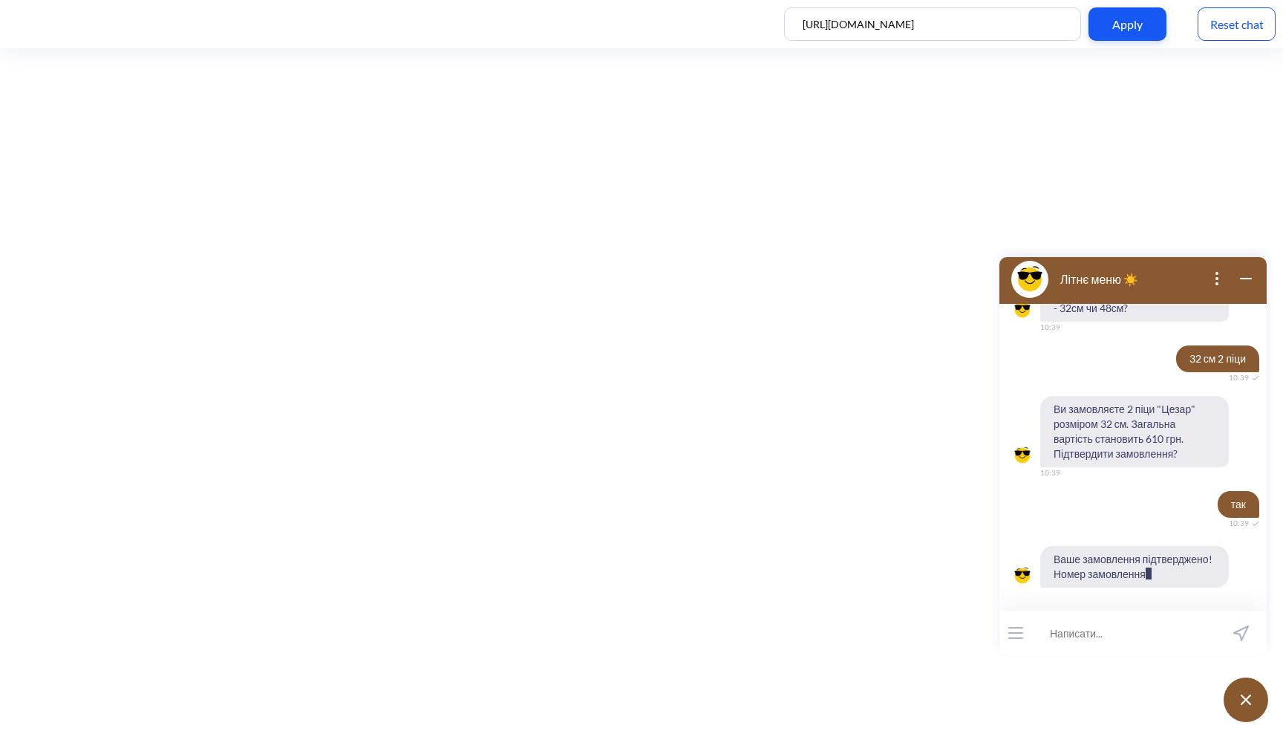
scroll to position [697, 0]
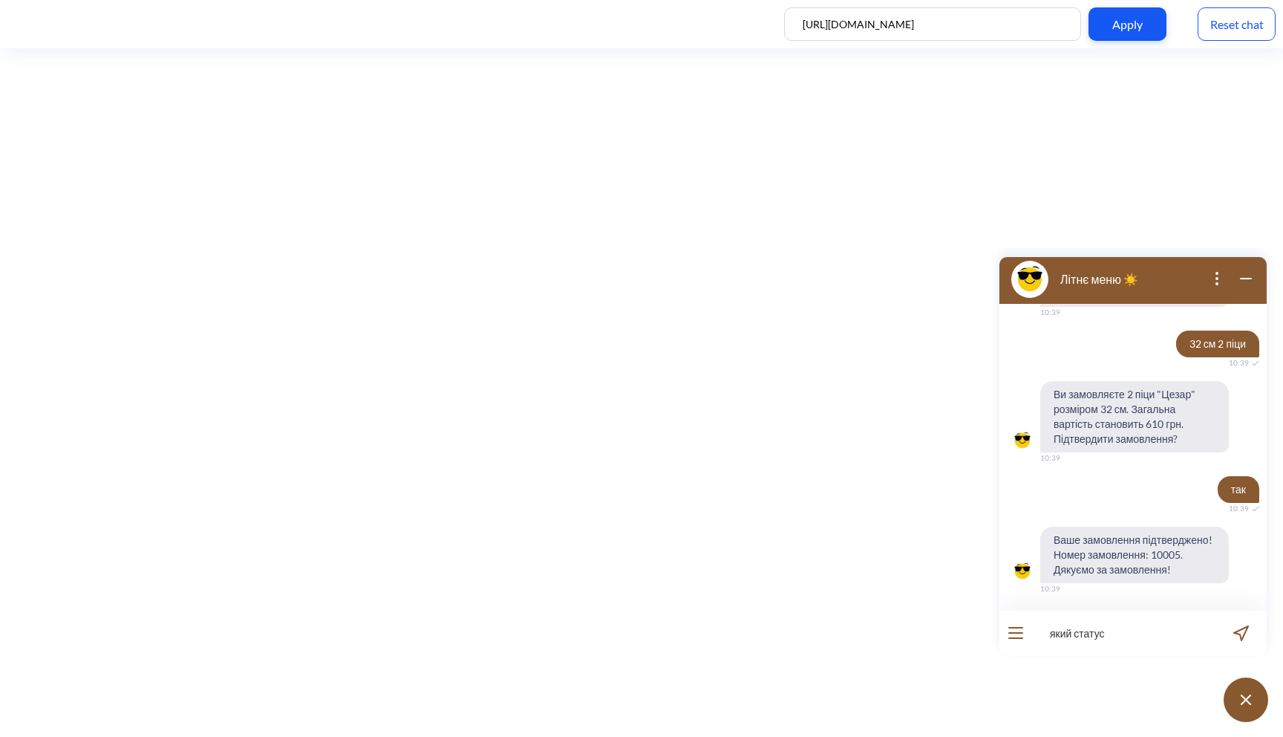
type input "який статус?"
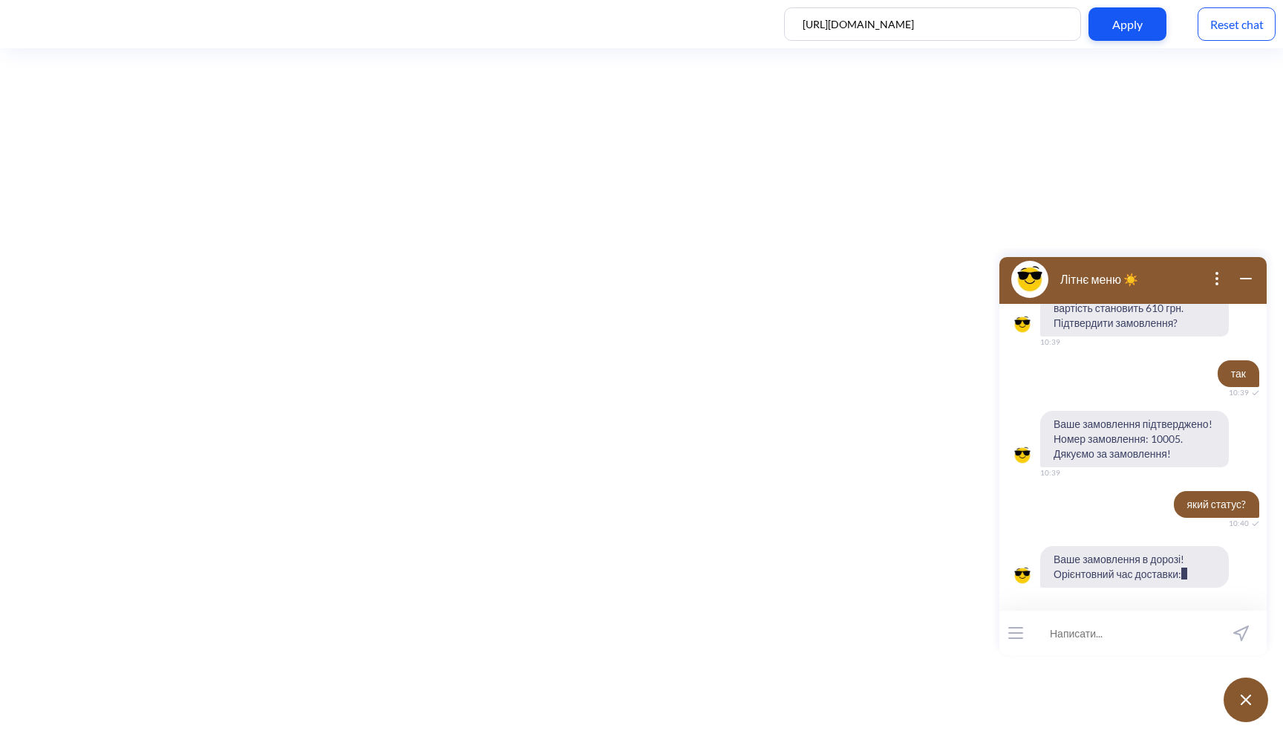
scroll to position [828, 0]
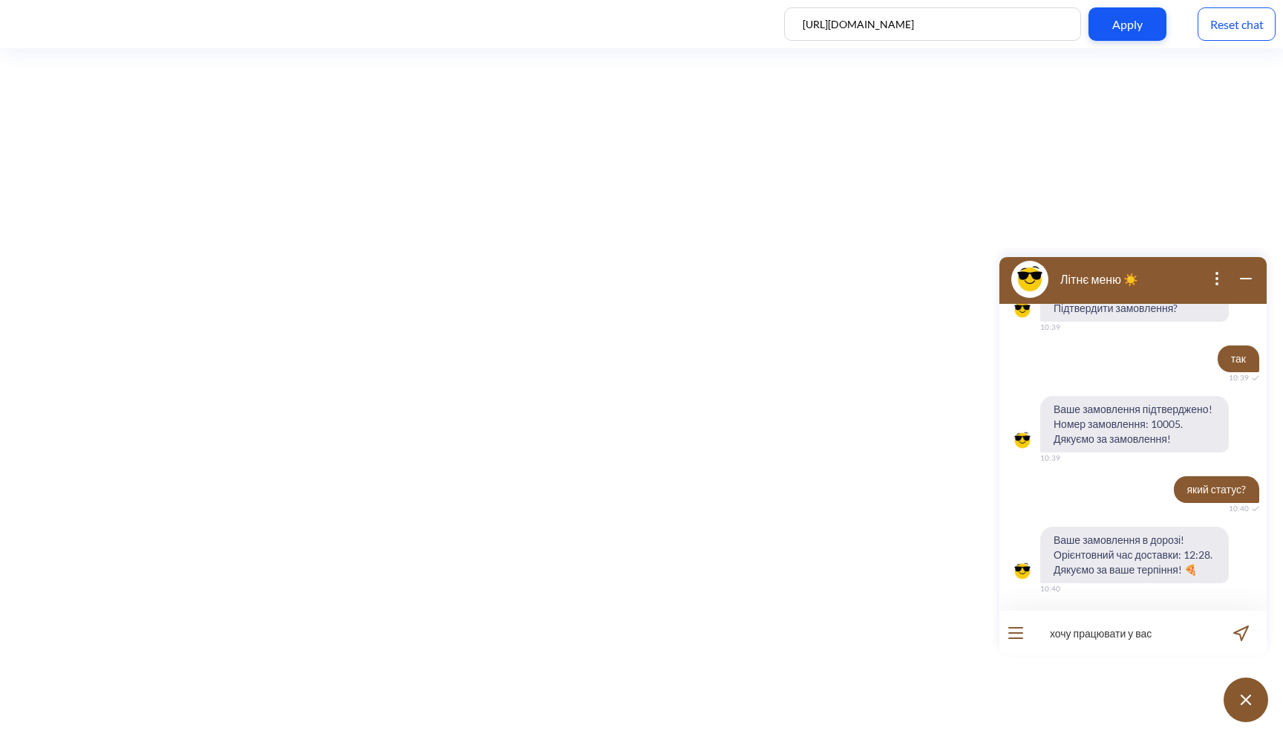
type input "хочу працювати у вас"
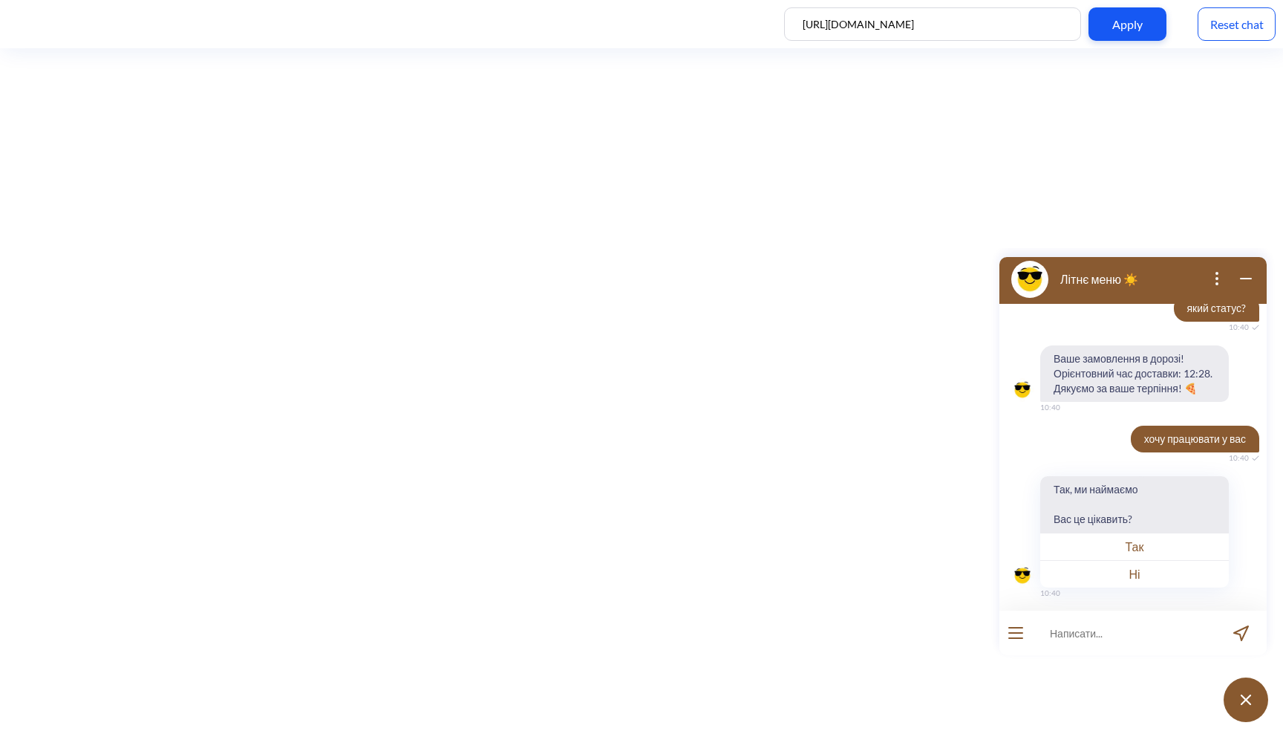
scroll to position [1013, 0]
click at [1130, 540] on button "Так" at bounding box center [1135, 542] width 189 height 27
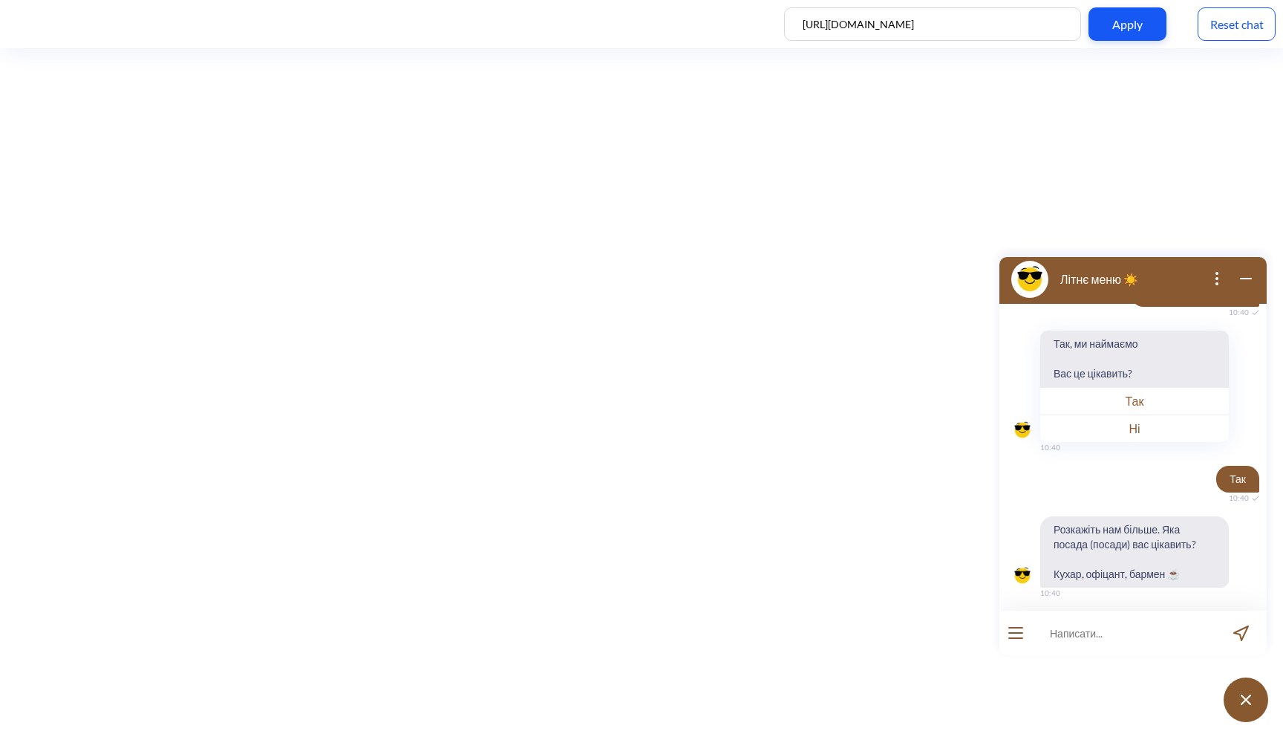
scroll to position [1159, 0]
type input "кухар"
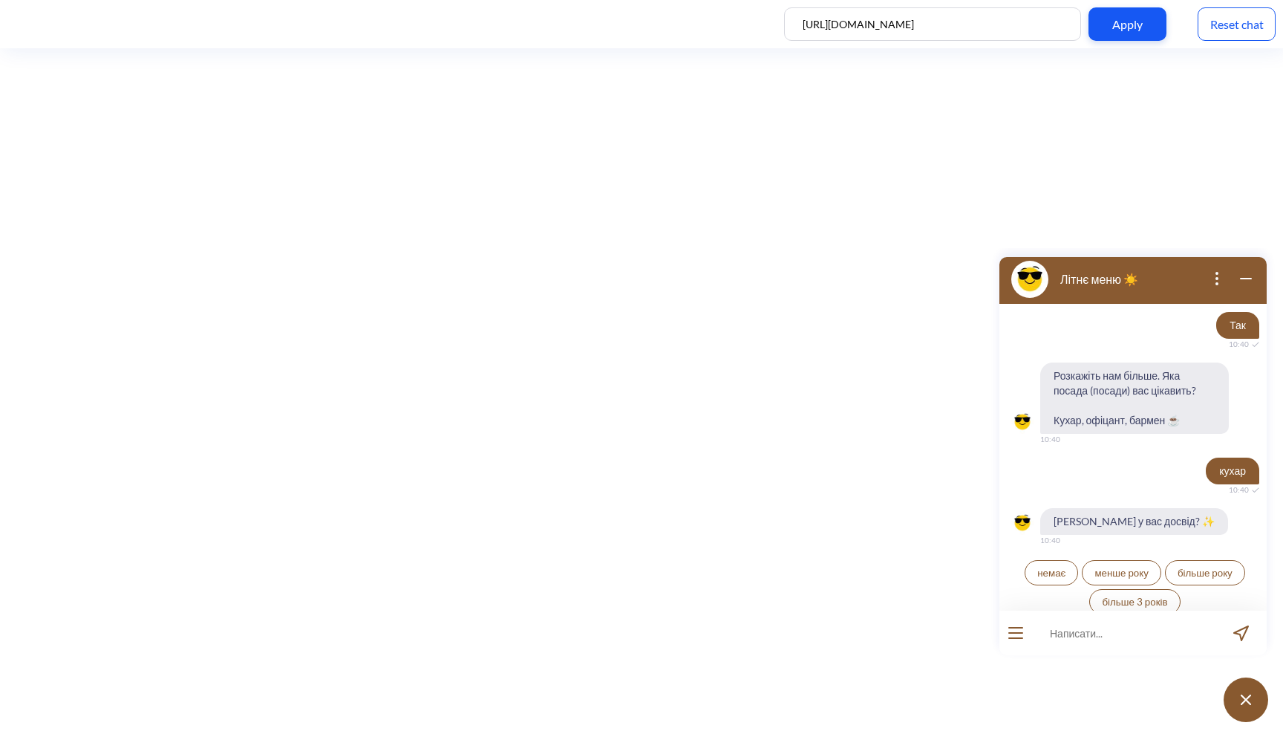
scroll to position [1318, 0]
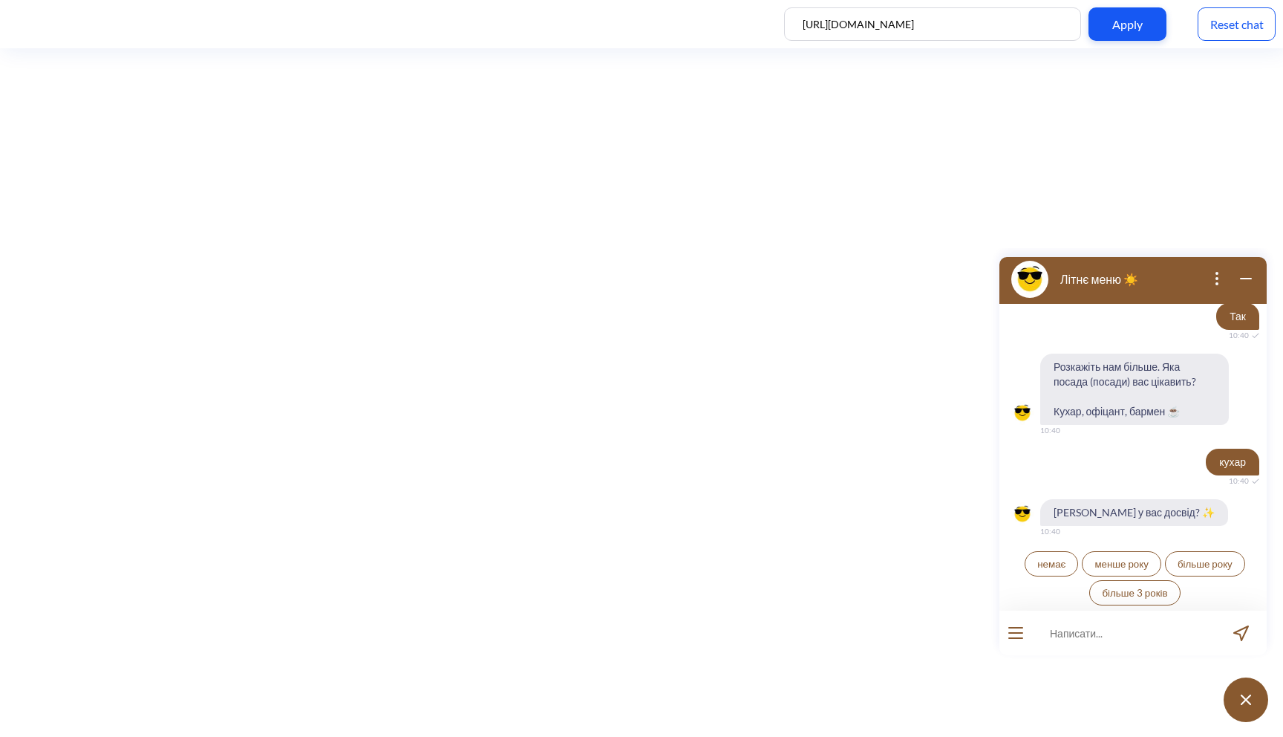
click at [1056, 562] on span "немає" at bounding box center [1052, 564] width 28 height 12
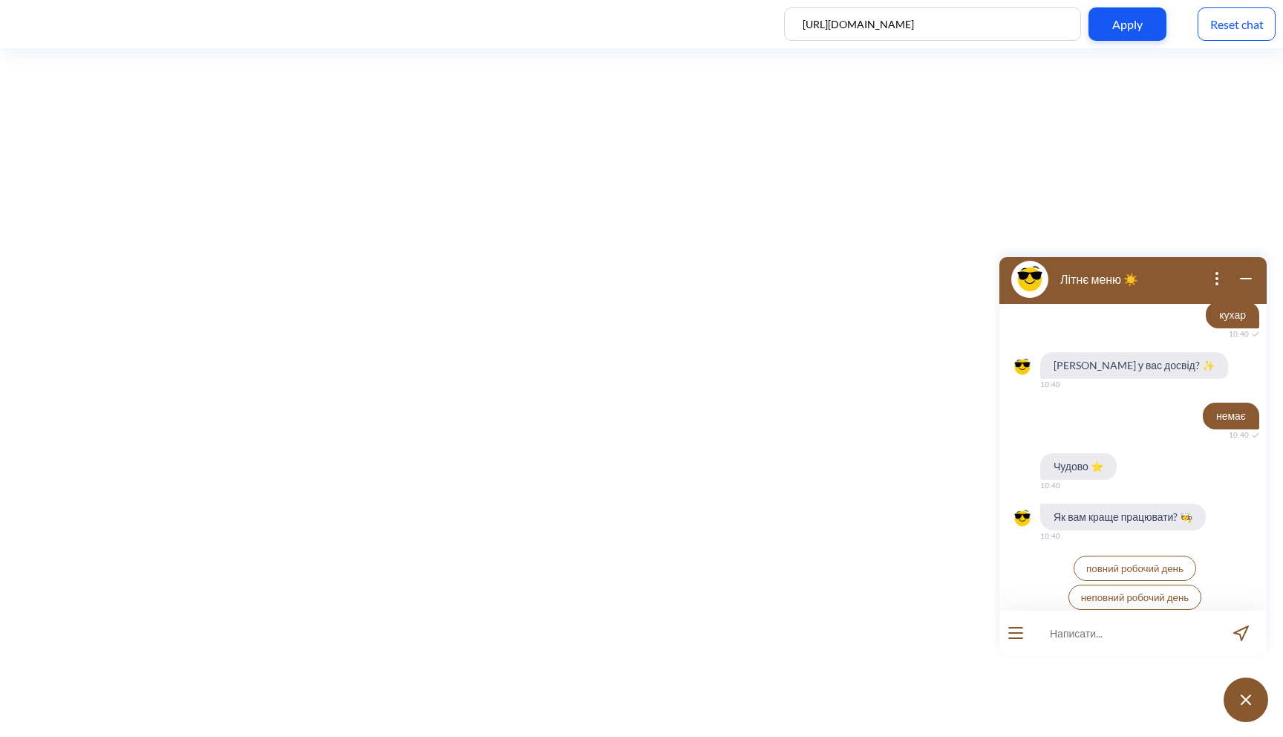
scroll to position [1469, 0]
click at [1105, 567] on span "повний робочий день" at bounding box center [1135, 564] width 97 height 12
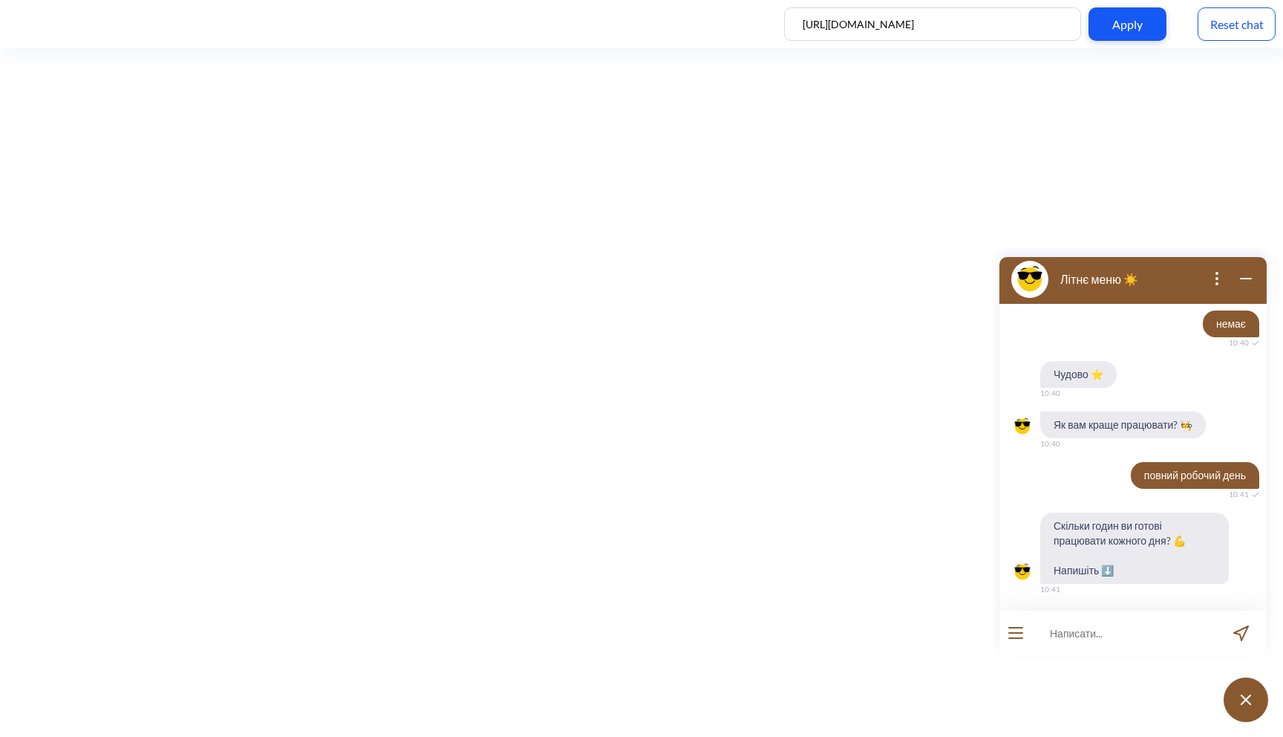
scroll to position [1557, 0]
click at [1102, 626] on input at bounding box center [1123, 633] width 183 height 45
type input "8"
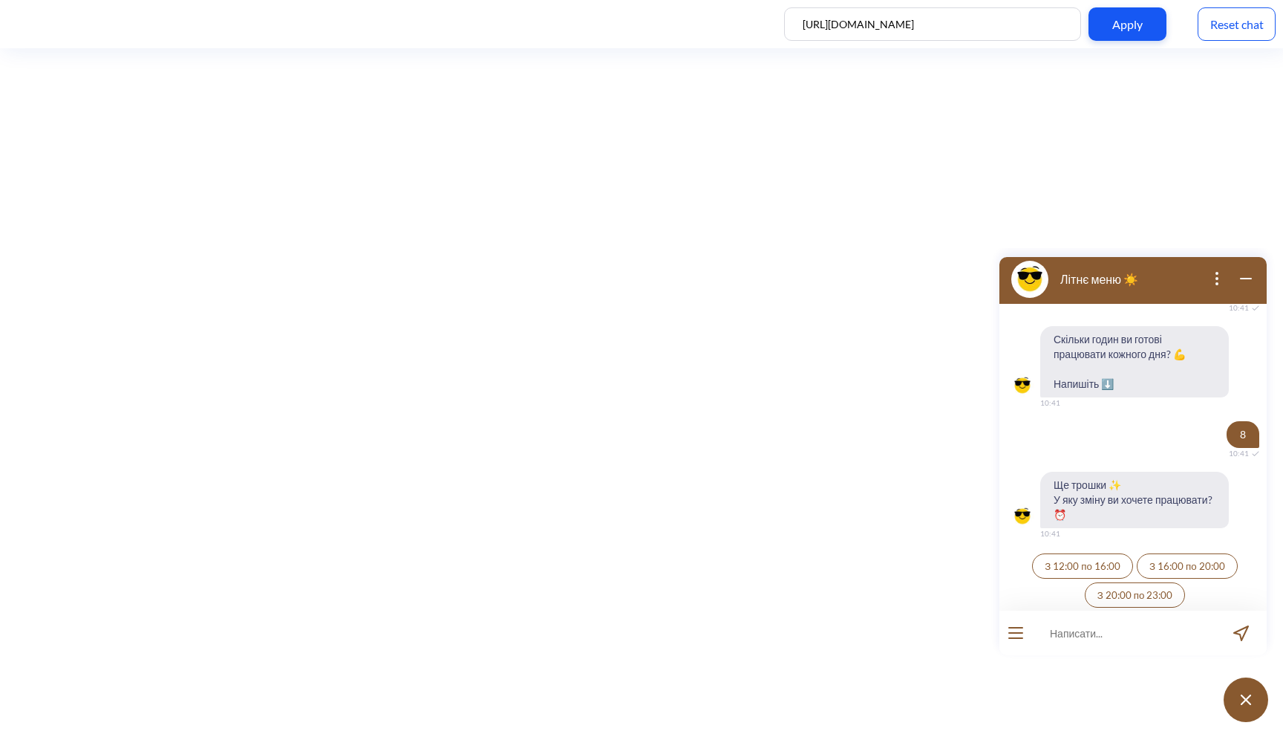
scroll to position [1745, 0]
click at [1121, 587] on span "З 20:00 по 23:00" at bounding box center [1136, 593] width 76 height 12
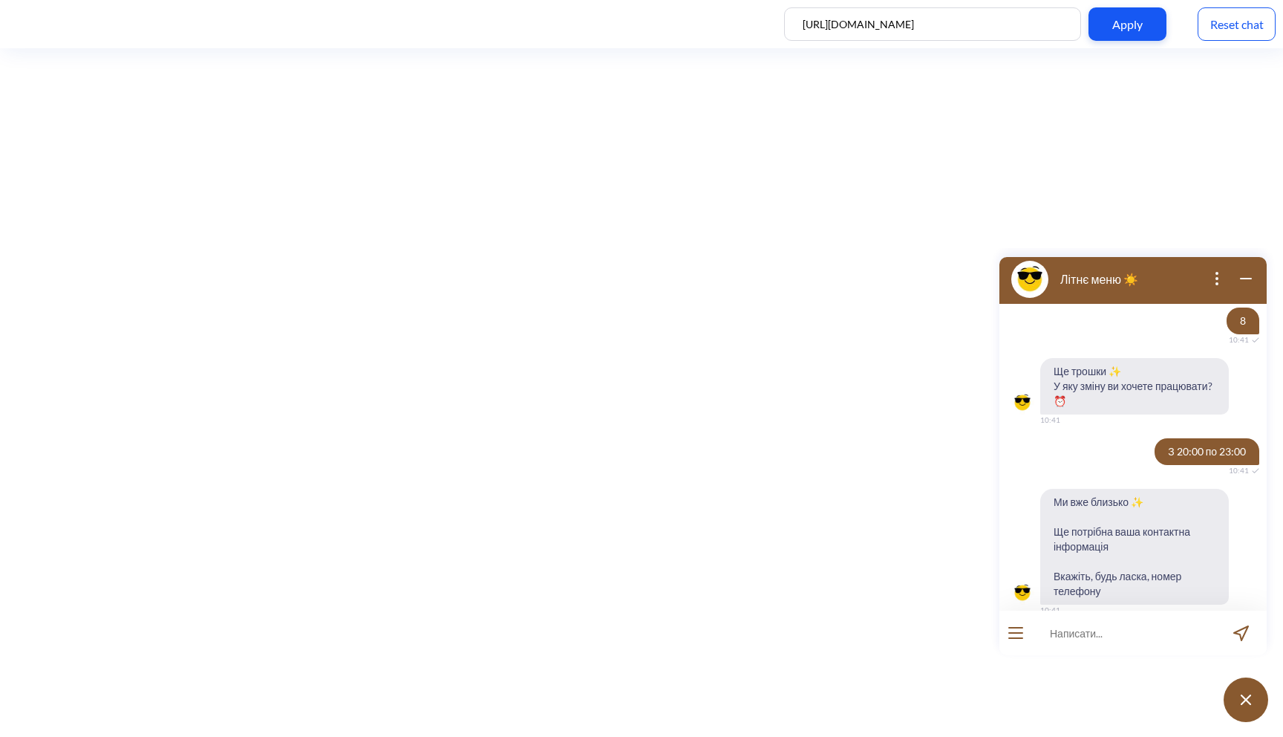
scroll to position [1878, 0]
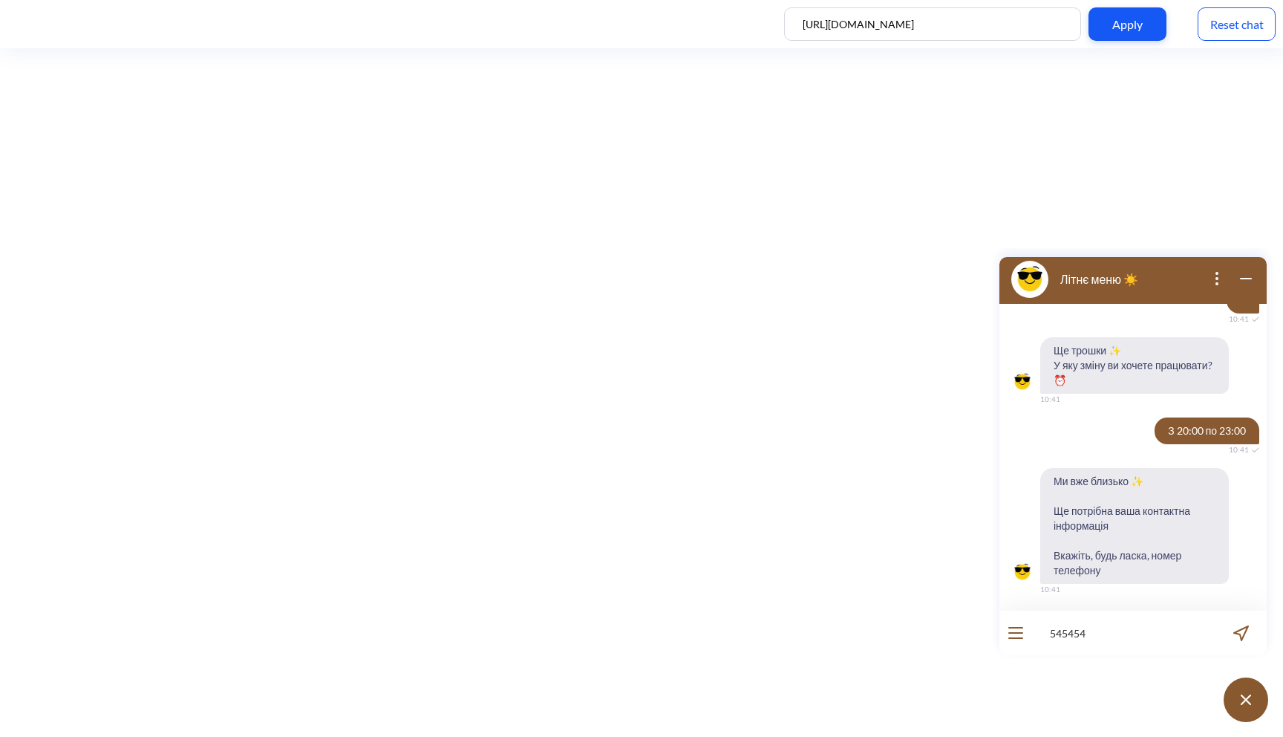
type input "5454545"
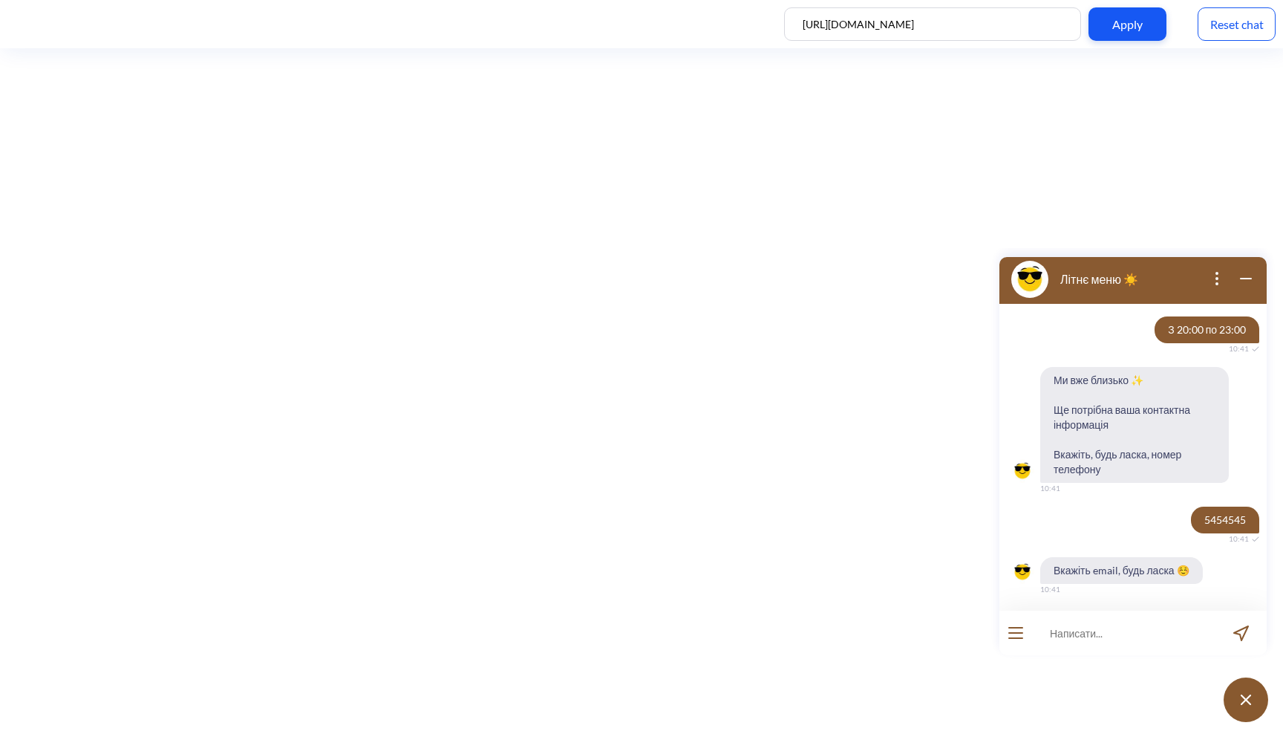
scroll to position [1979, 0]
type input "eee"
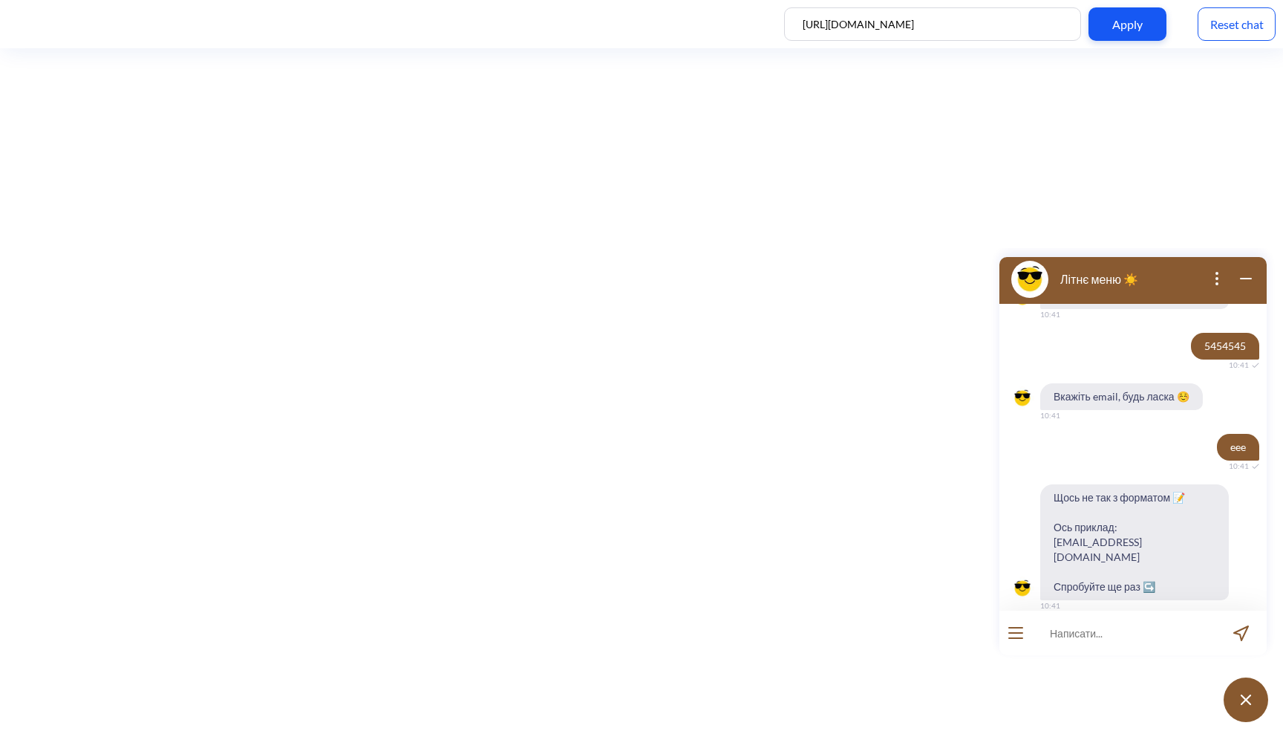
scroll to position [2154, 0]
type input "example@mail.com"
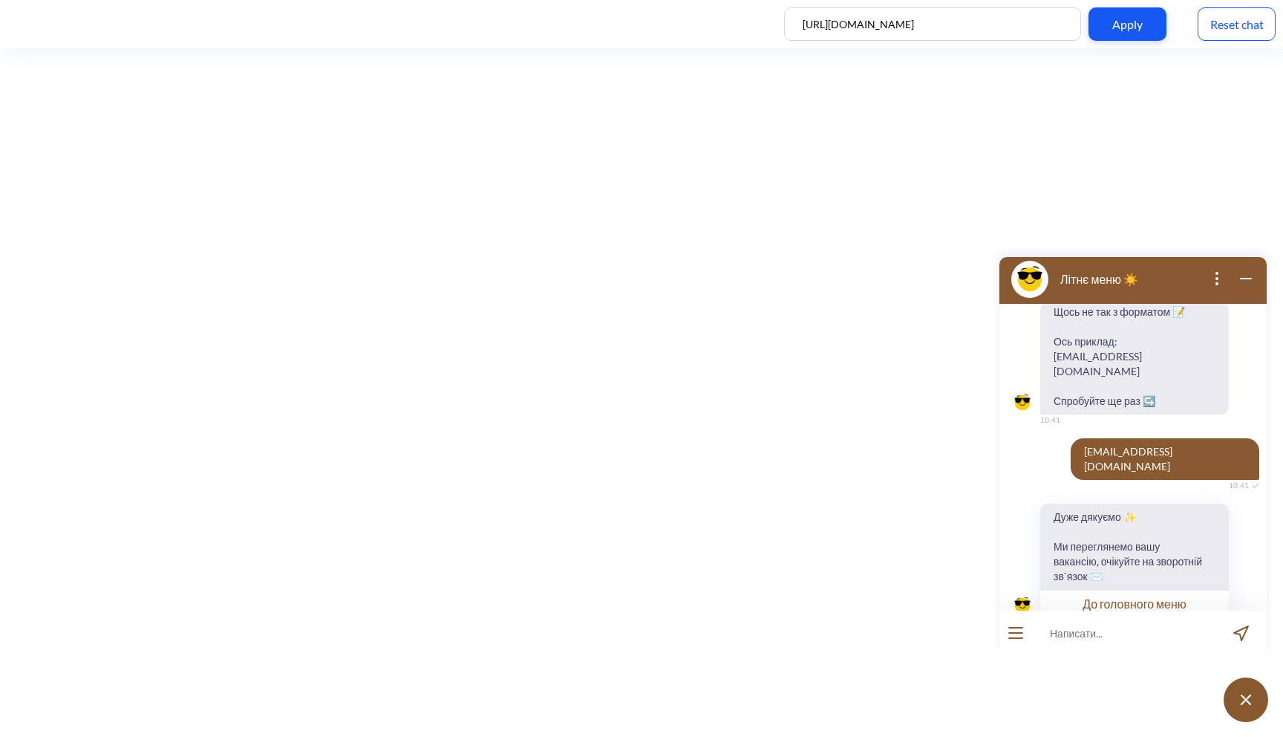
scroll to position [2342, 0]
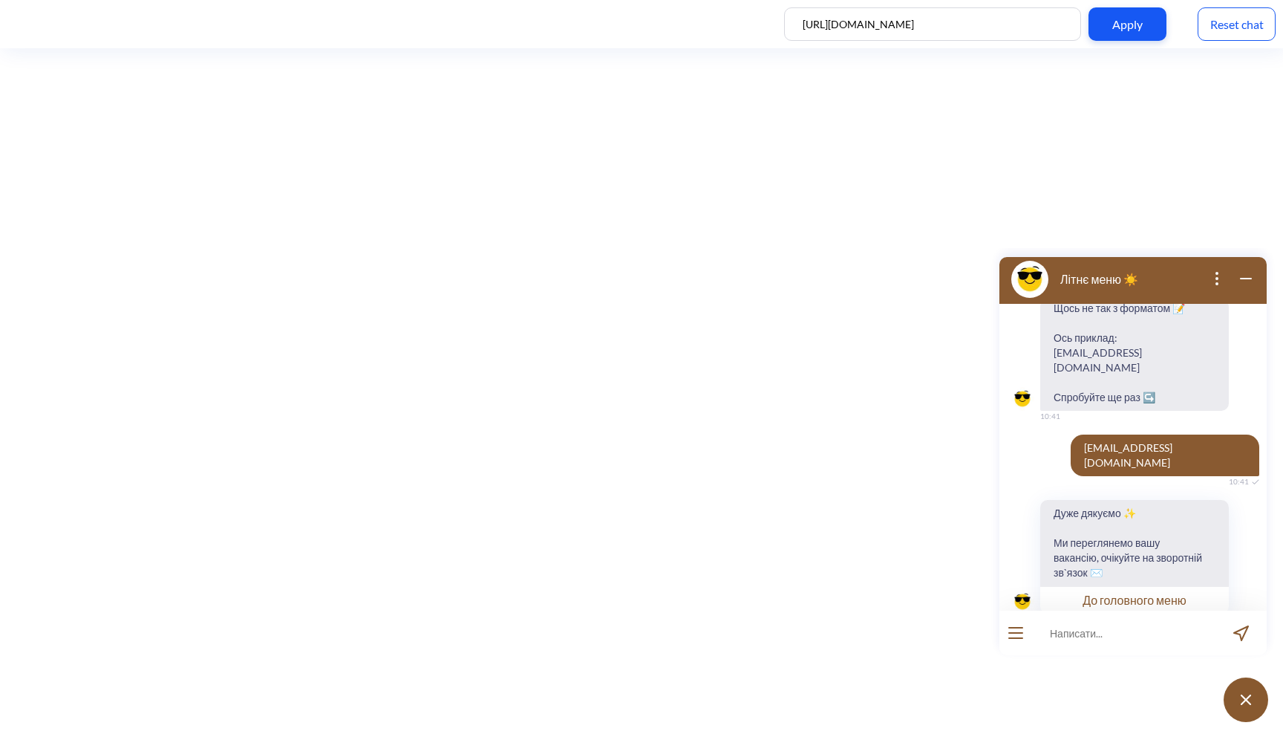
click at [1127, 586] on button "До головного меню" at bounding box center [1135, 599] width 189 height 27
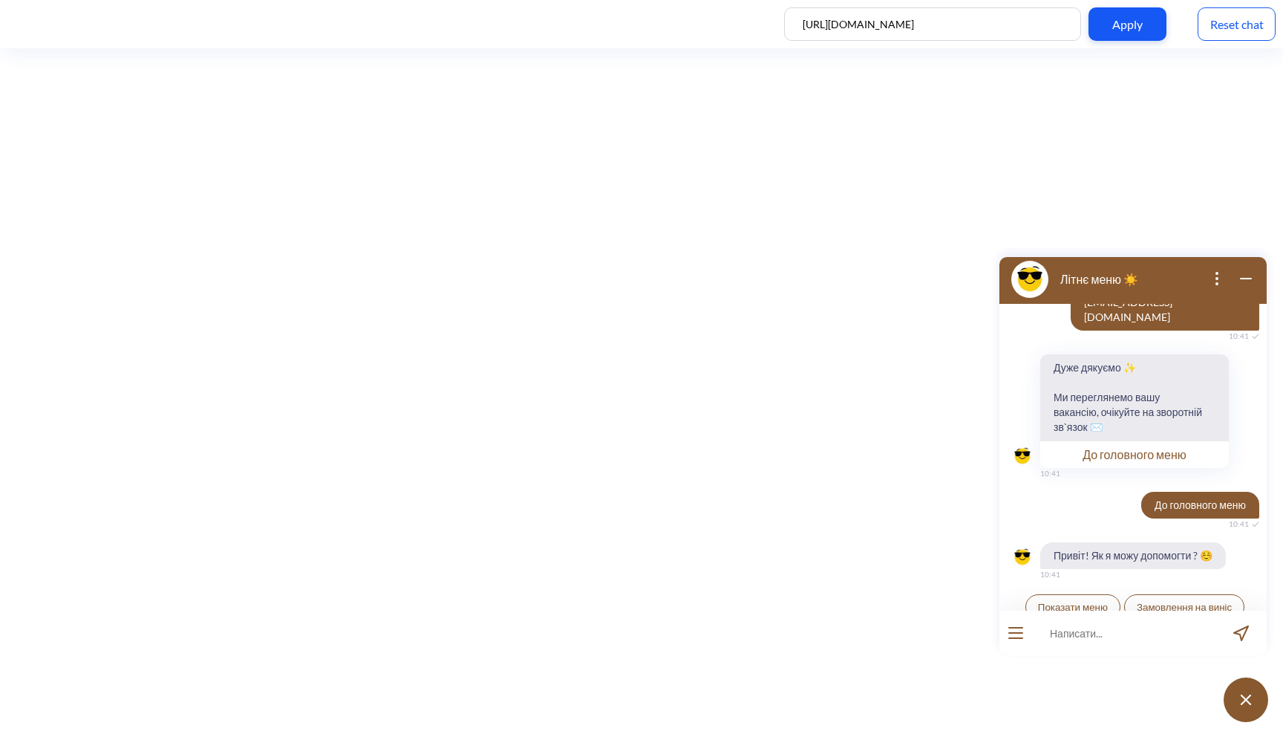
scroll to position [2501, 0]
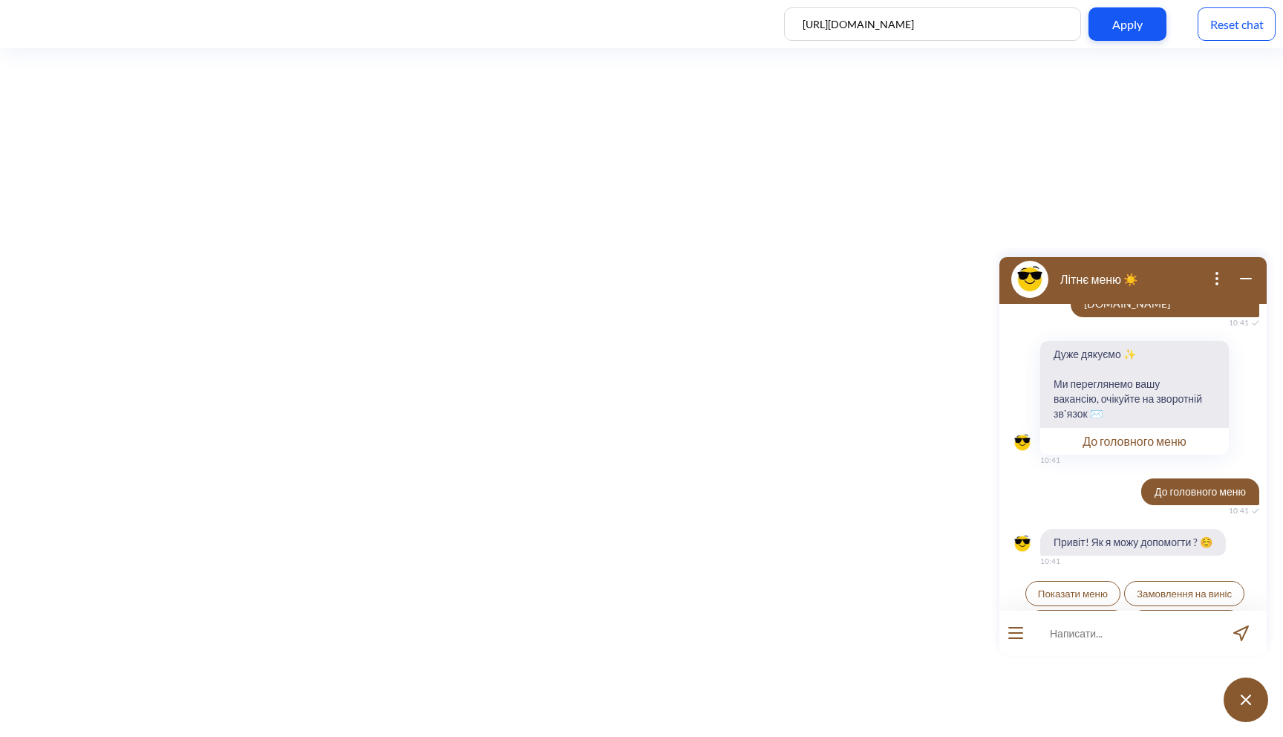
click at [1075, 634] on input at bounding box center [1123, 633] width 183 height 45
type input "яка адреса"
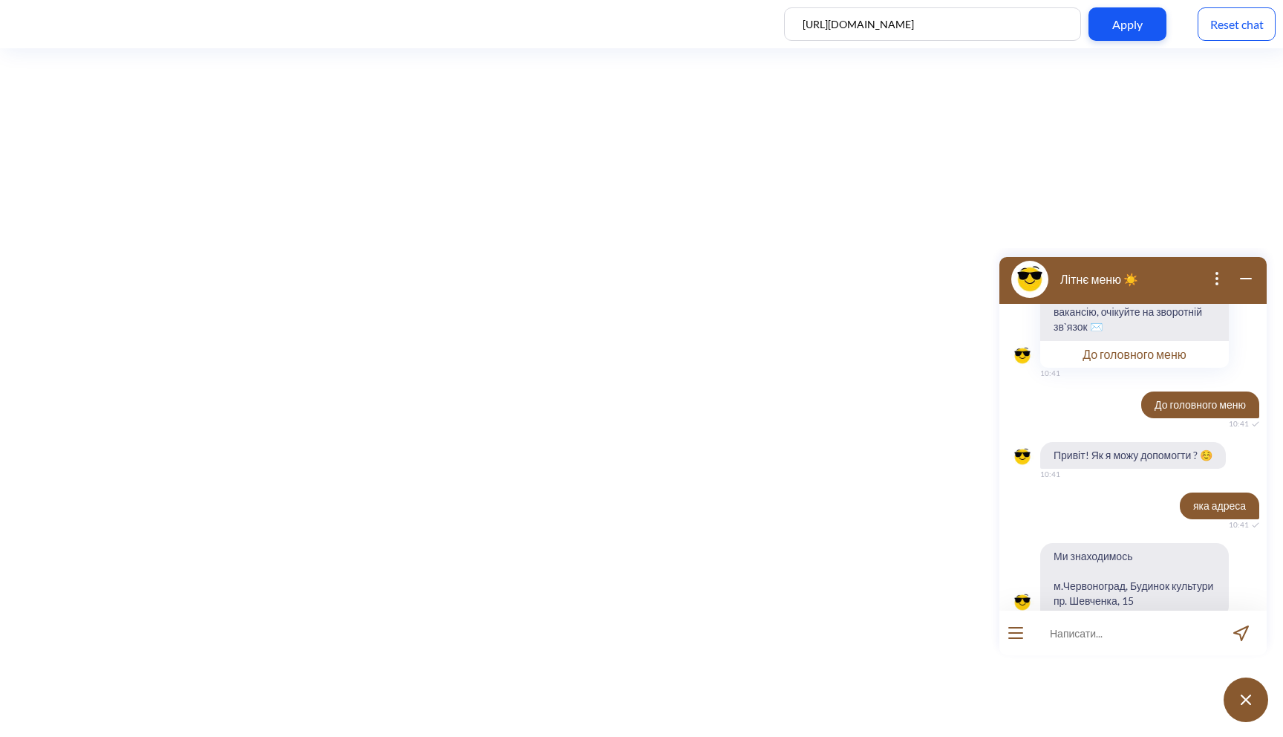
scroll to position [2588, 0]
type input "години роботи"
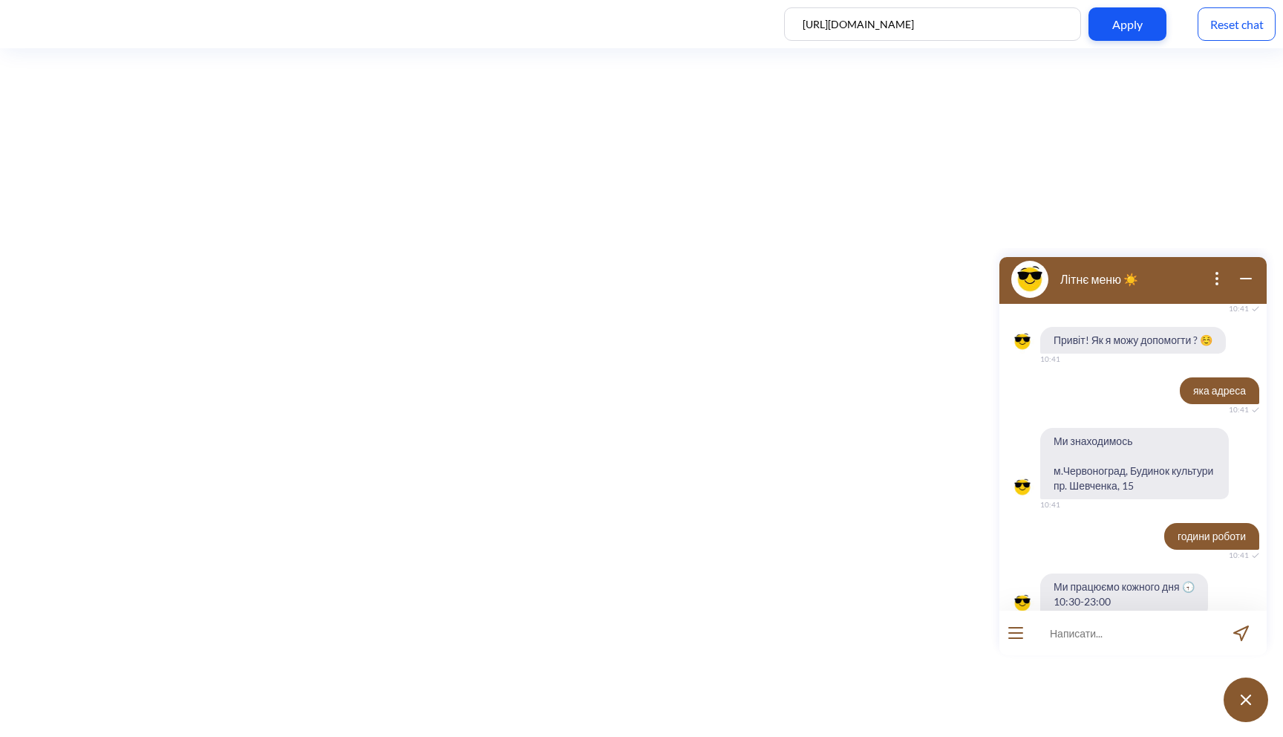
scroll to position [2704, 0]
click at [1156, 626] on input at bounding box center [1123, 633] width 183 height 45
click at [1102, 625] on input at bounding box center [1123, 633] width 183 height 45
click at [1013, 638] on icon "open menu" at bounding box center [1015, 638] width 13 height 0
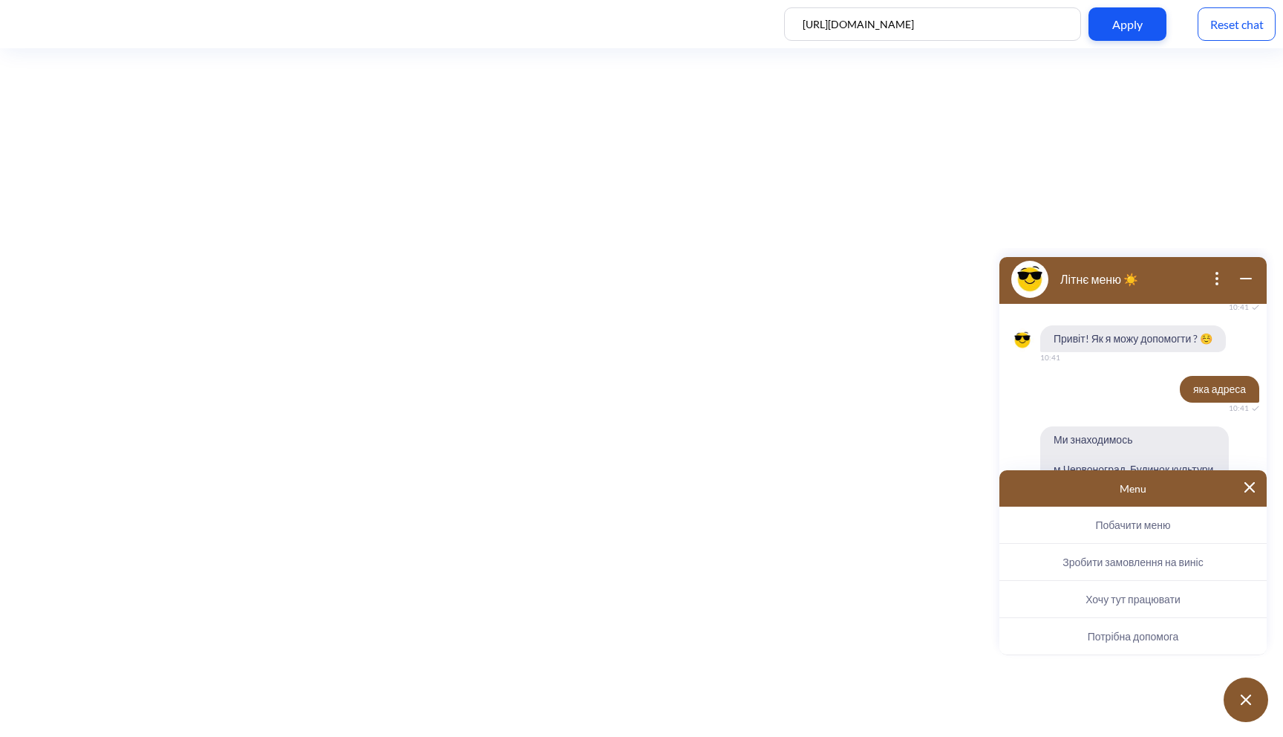
click at [1252, 487] on img at bounding box center [1250, 487] width 10 height 10
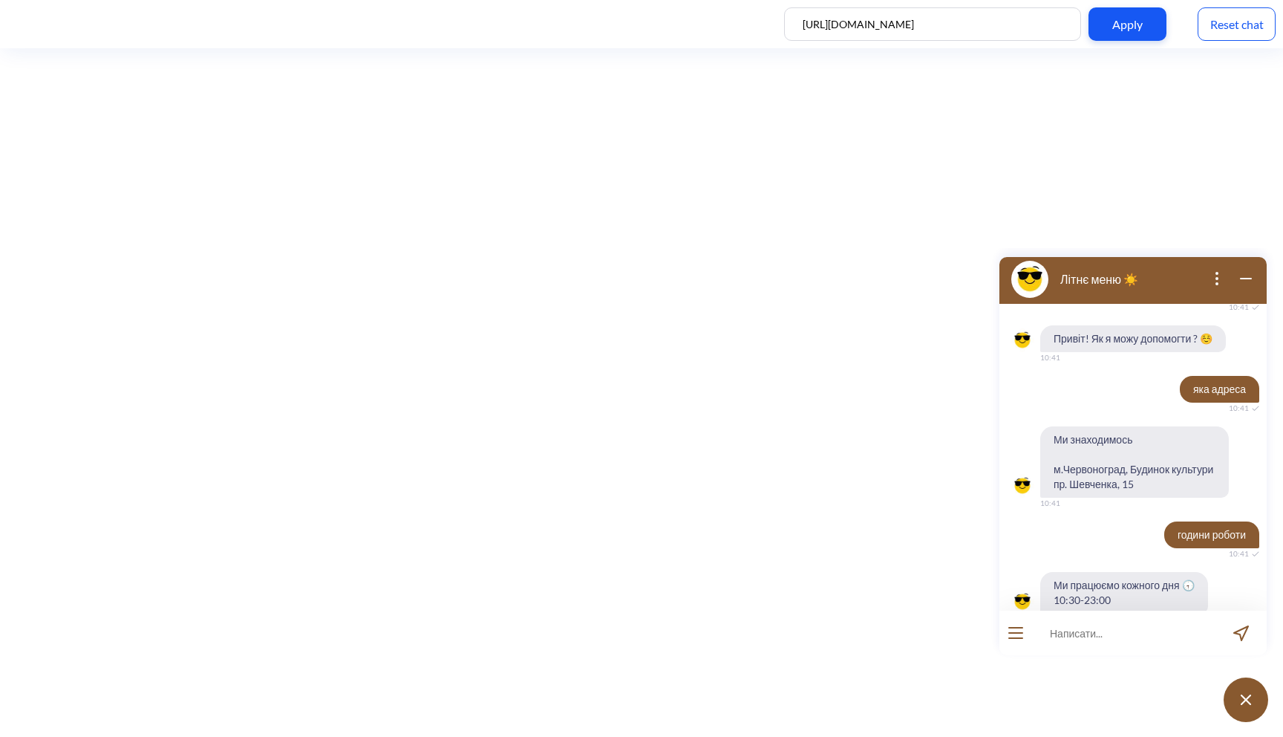
click at [1018, 628] on button "open menu" at bounding box center [1016, 633] width 15 height 12
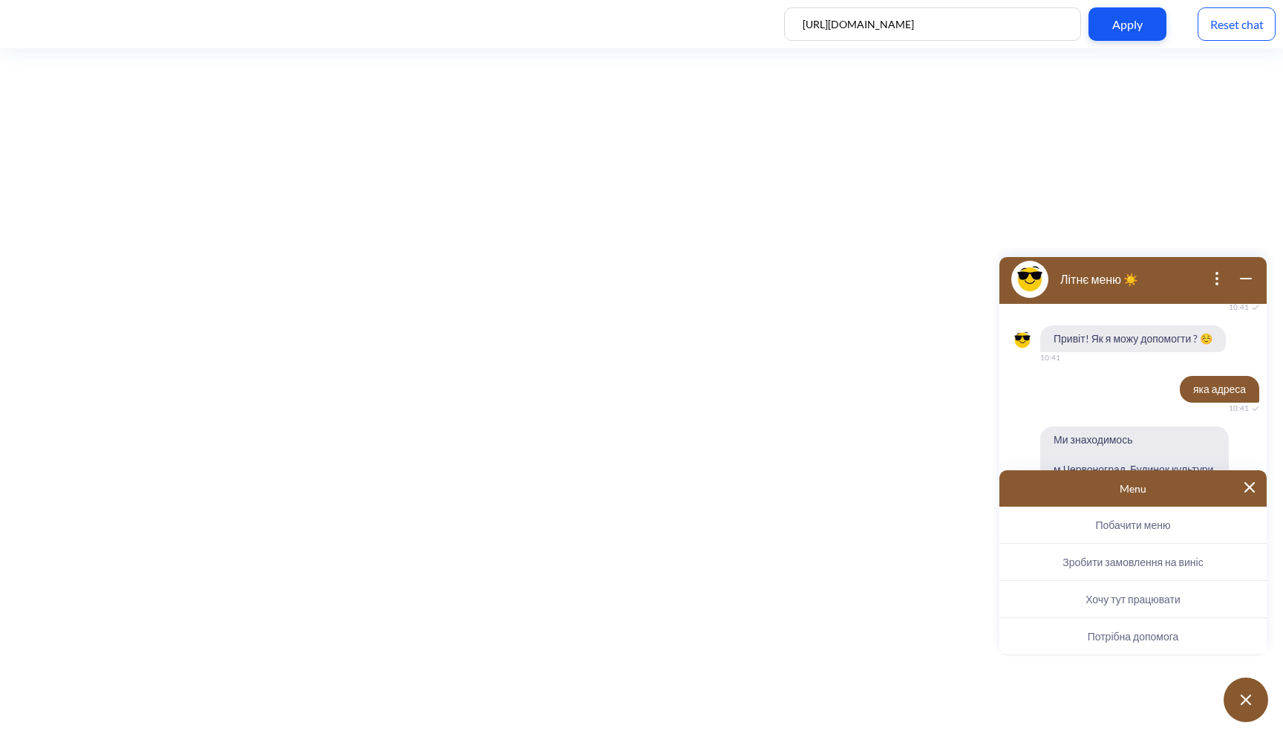
click at [1116, 637] on span "Потрібна допомога" at bounding box center [1133, 636] width 91 height 13
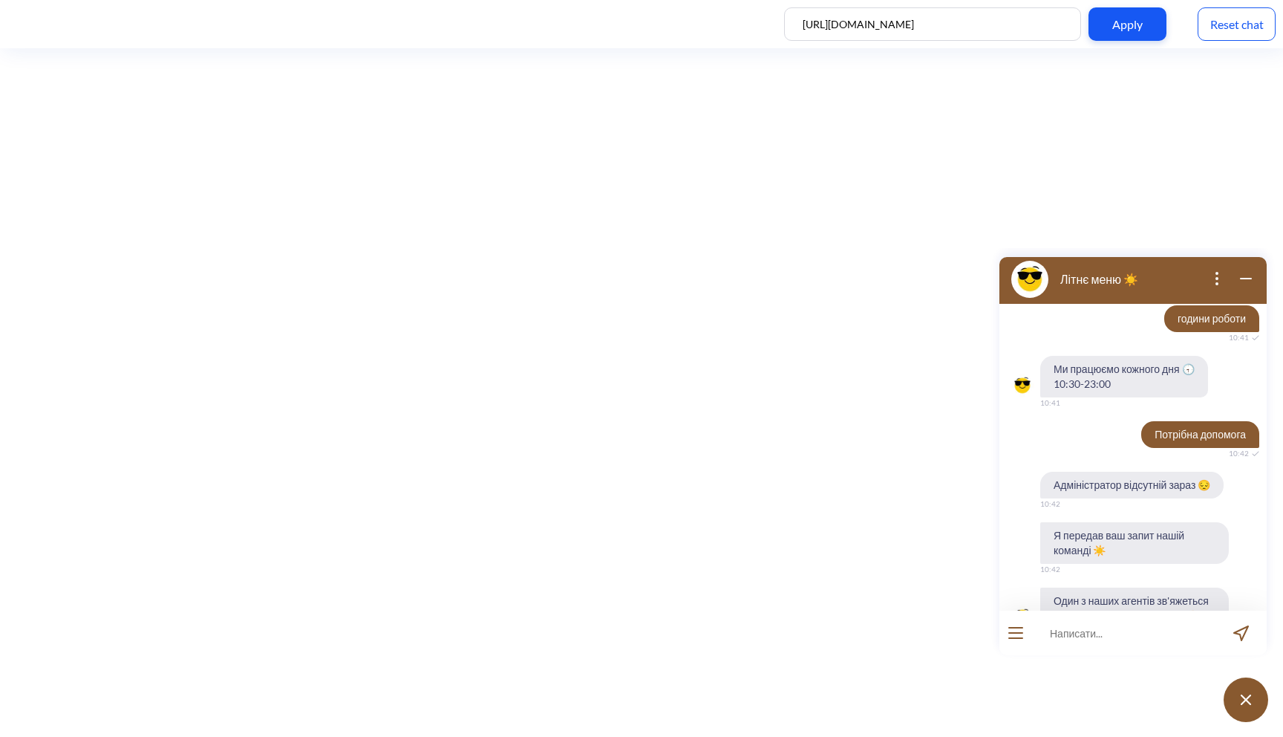
scroll to position [2936, 0]
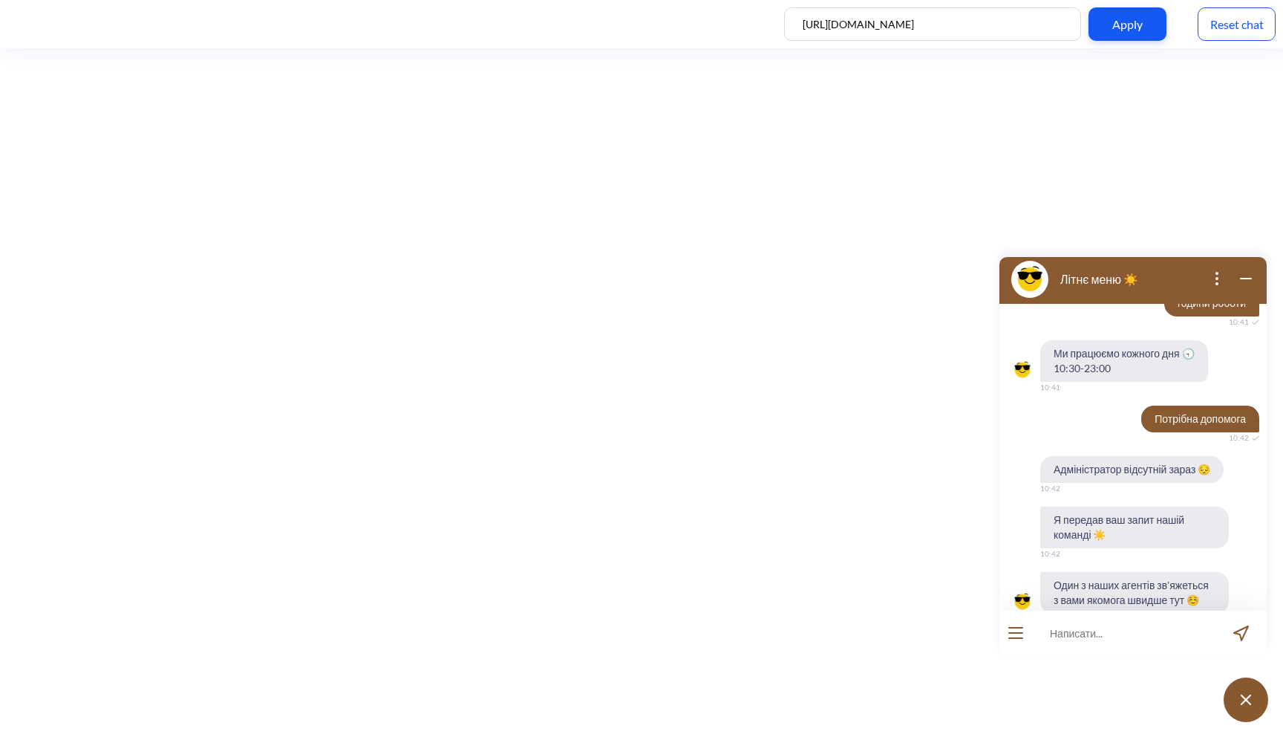
click at [1109, 507] on span "Я передав ваш запит нашій команді ☀️" at bounding box center [1135, 528] width 189 height 42
drag, startPoint x: 1053, startPoint y: 550, endPoint x: 1211, endPoint y: 569, distance: 158.6
click at [1211, 572] on span "Один з наших агентів зв'яжеться з вами якомога швидше тут ☺️" at bounding box center [1135, 593] width 189 height 42
click at [1202, 572] on span "Один з наших агентів зв'яжеться з вами якомога швидше тут ☺️" at bounding box center [1135, 593] width 189 height 42
